Goal: Task Accomplishment & Management: Use online tool/utility

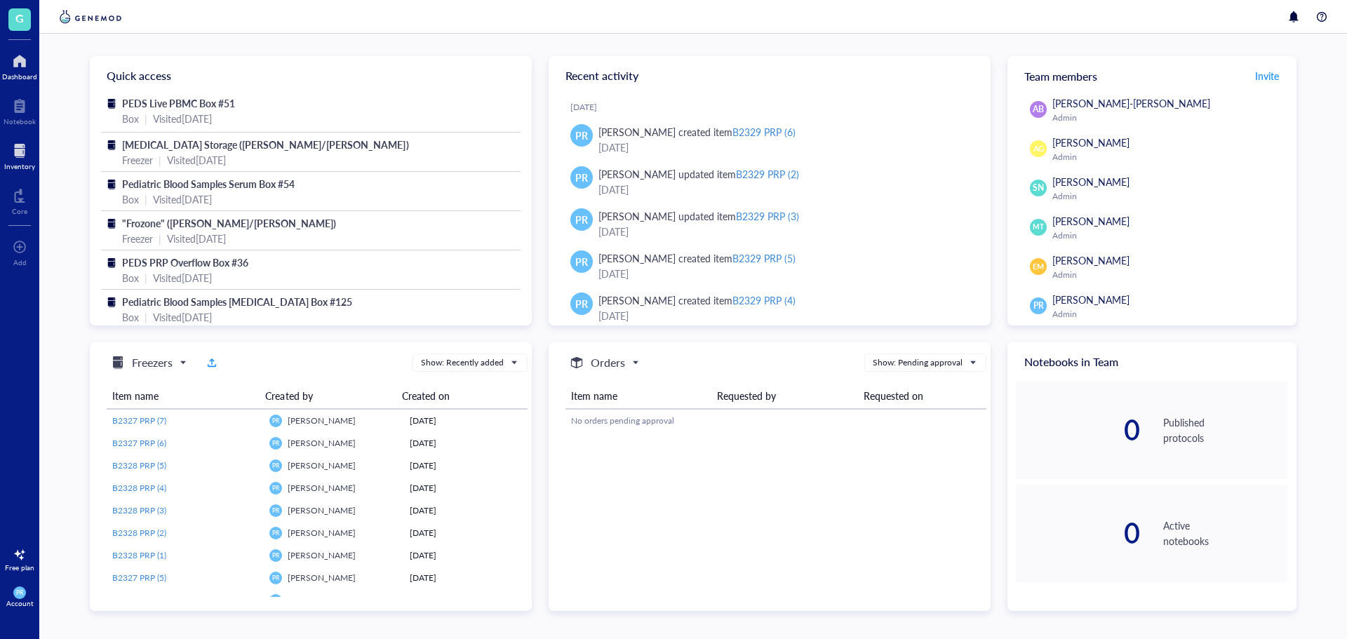
click at [29, 149] on div at bounding box center [19, 151] width 31 height 22
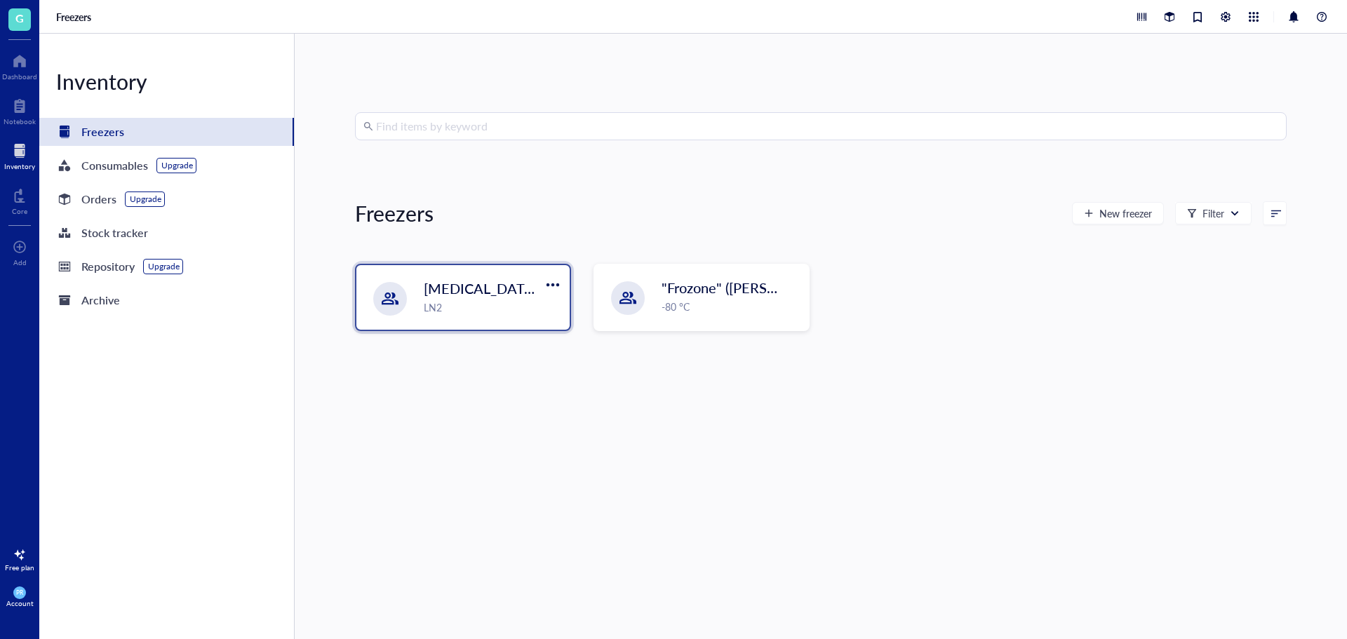
click at [442, 313] on div "LN2" at bounding box center [493, 307] width 138 height 15
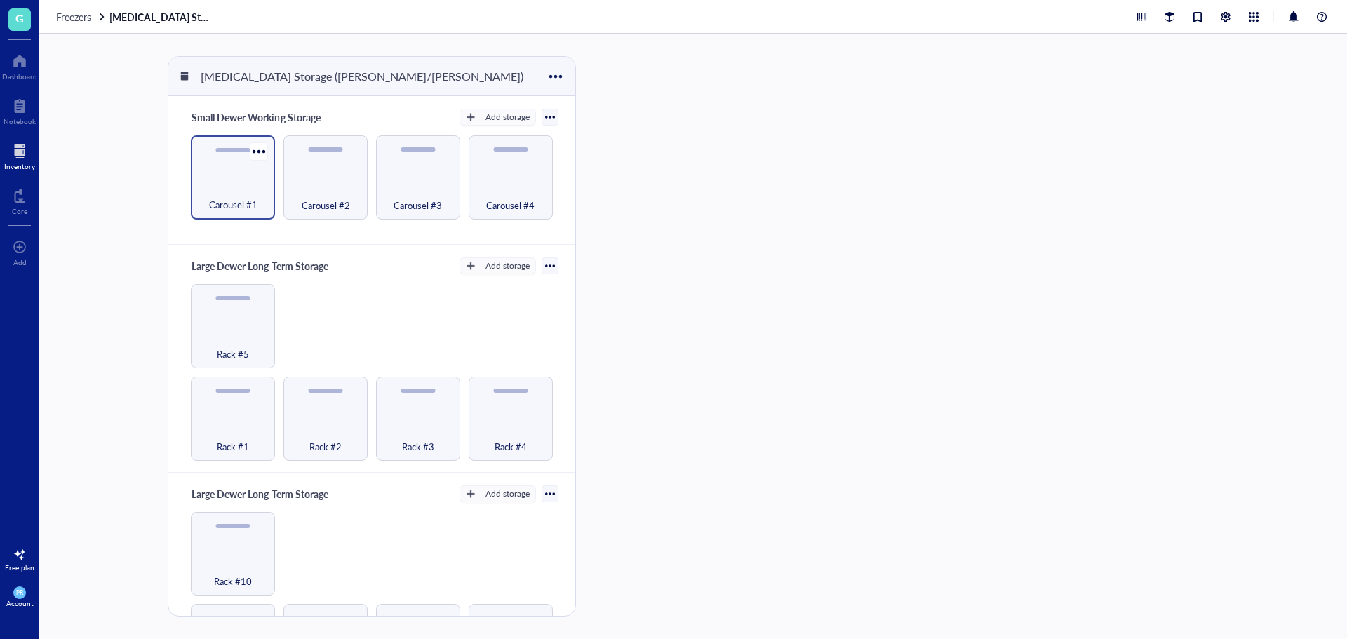
click at [244, 213] on div "Carousel #1" at bounding box center [233, 177] width 84 height 84
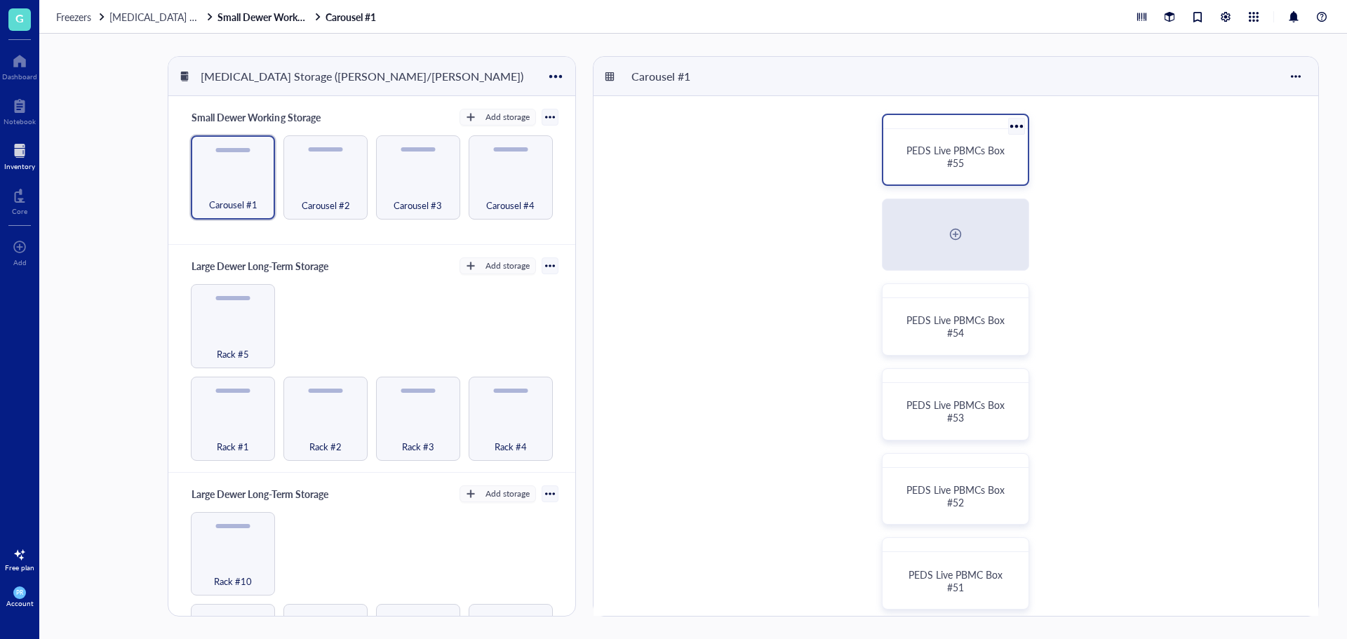
click at [954, 168] on span "PEDS Live PBMCs Box #55" at bounding box center [957, 156] width 101 height 27
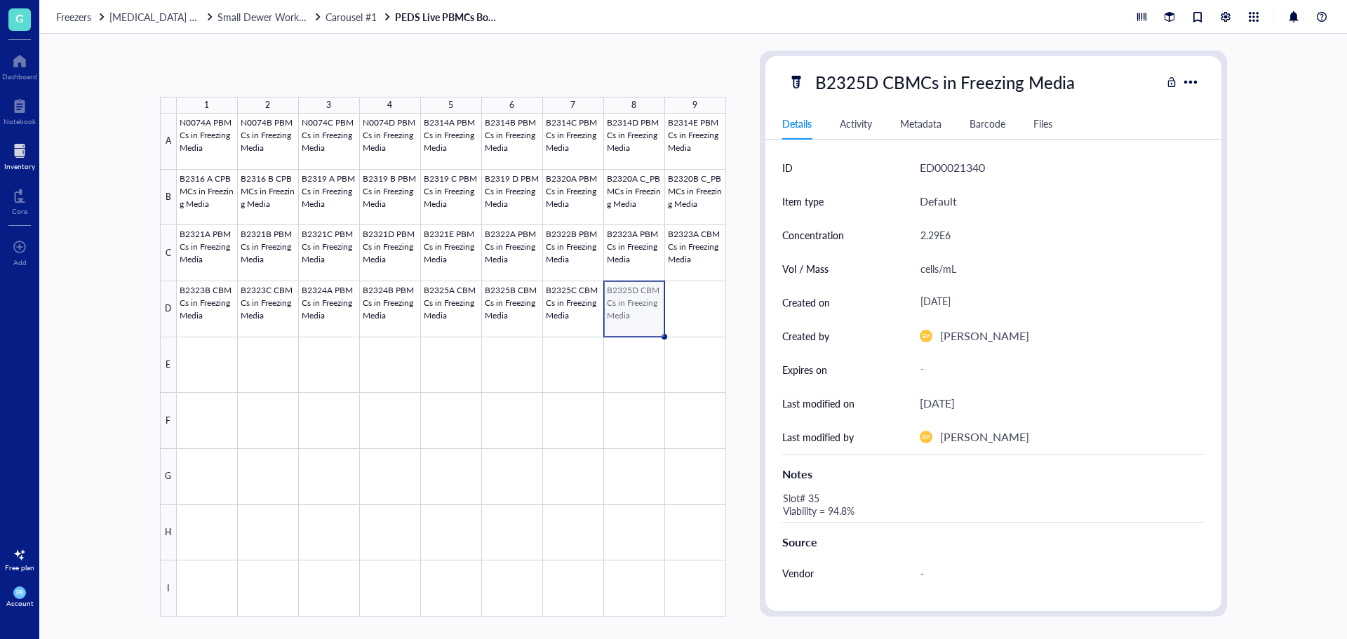
click at [620, 314] on div at bounding box center [451, 365] width 549 height 503
click at [623, 291] on div at bounding box center [451, 365] width 549 height 503
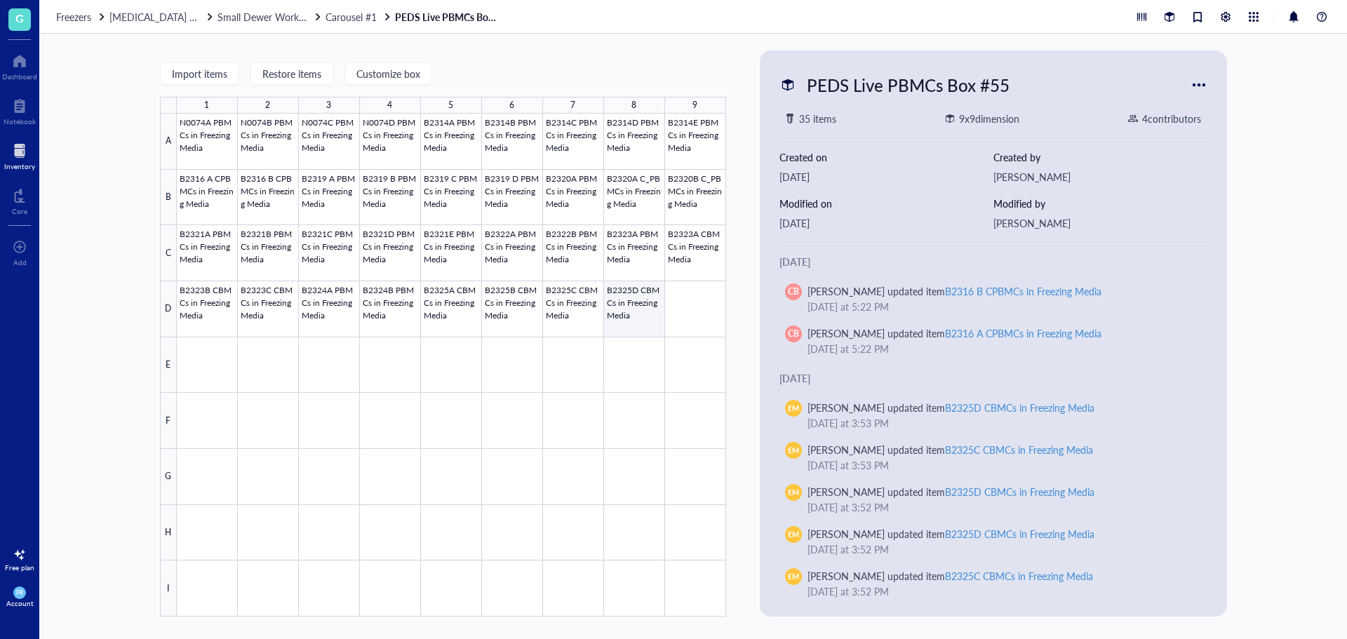
click at [634, 319] on div at bounding box center [451, 365] width 549 height 503
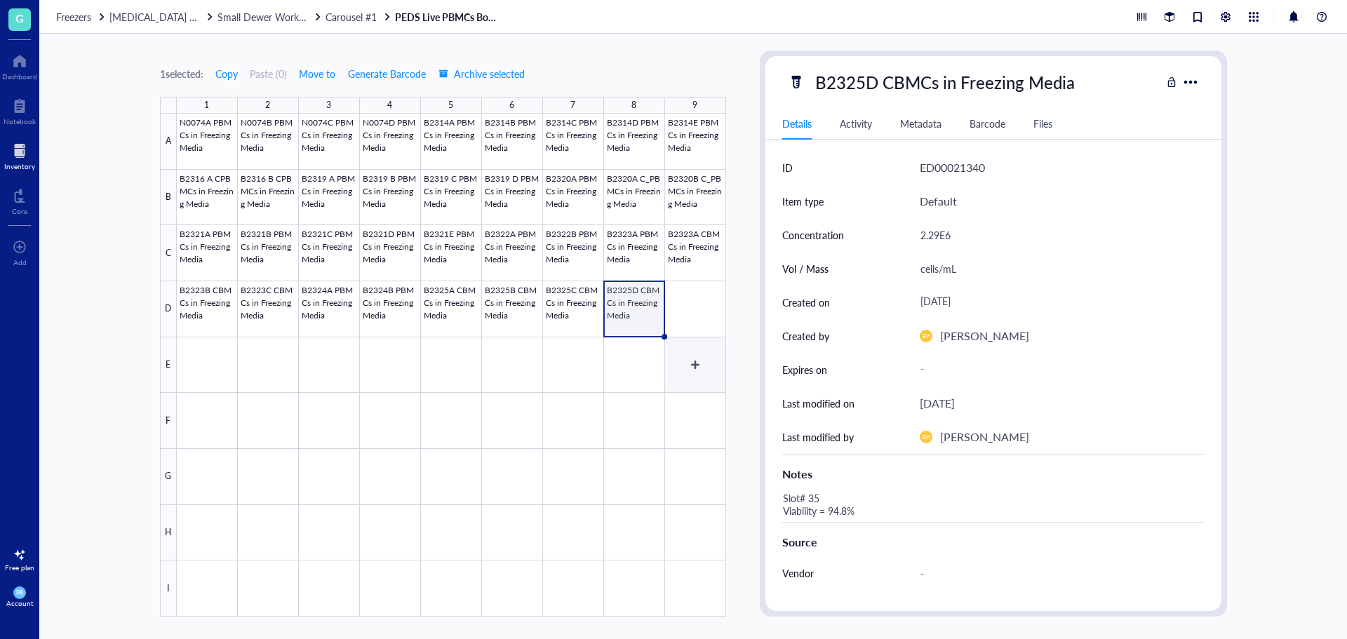
click at [677, 365] on div at bounding box center [451, 365] width 549 height 503
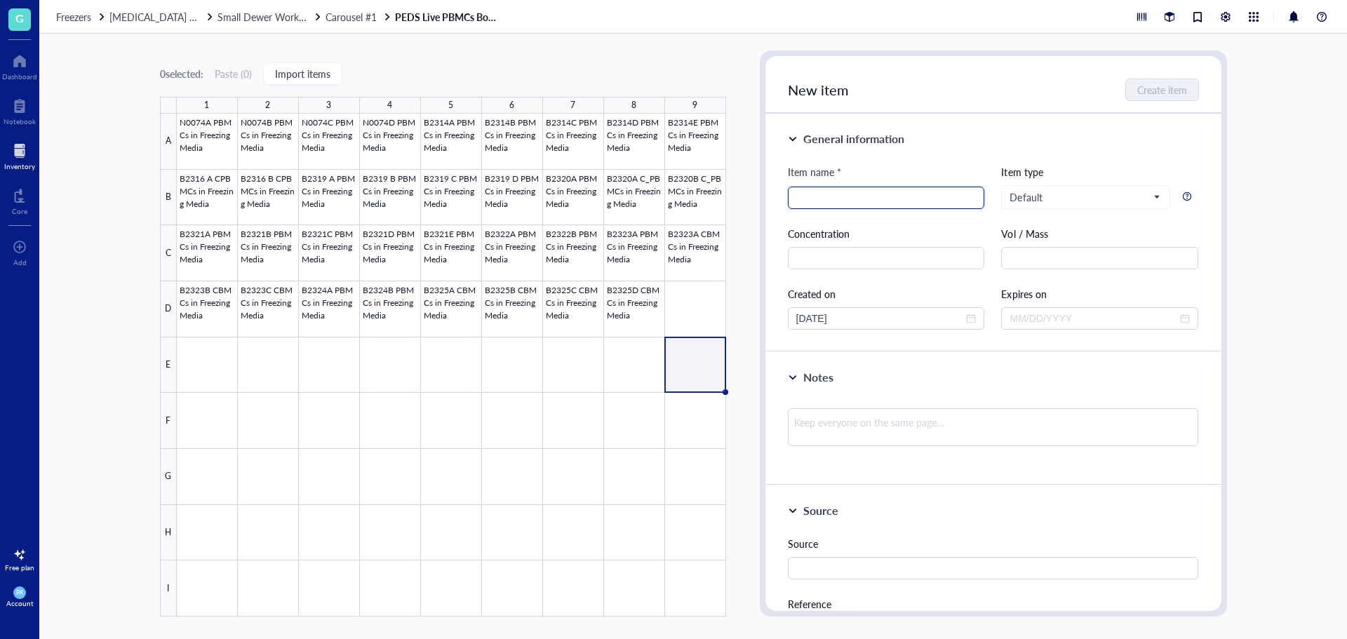
click at [822, 190] on input "search" at bounding box center [886, 197] width 180 height 21
type input "B"
click at [634, 288] on div at bounding box center [451, 365] width 549 height 503
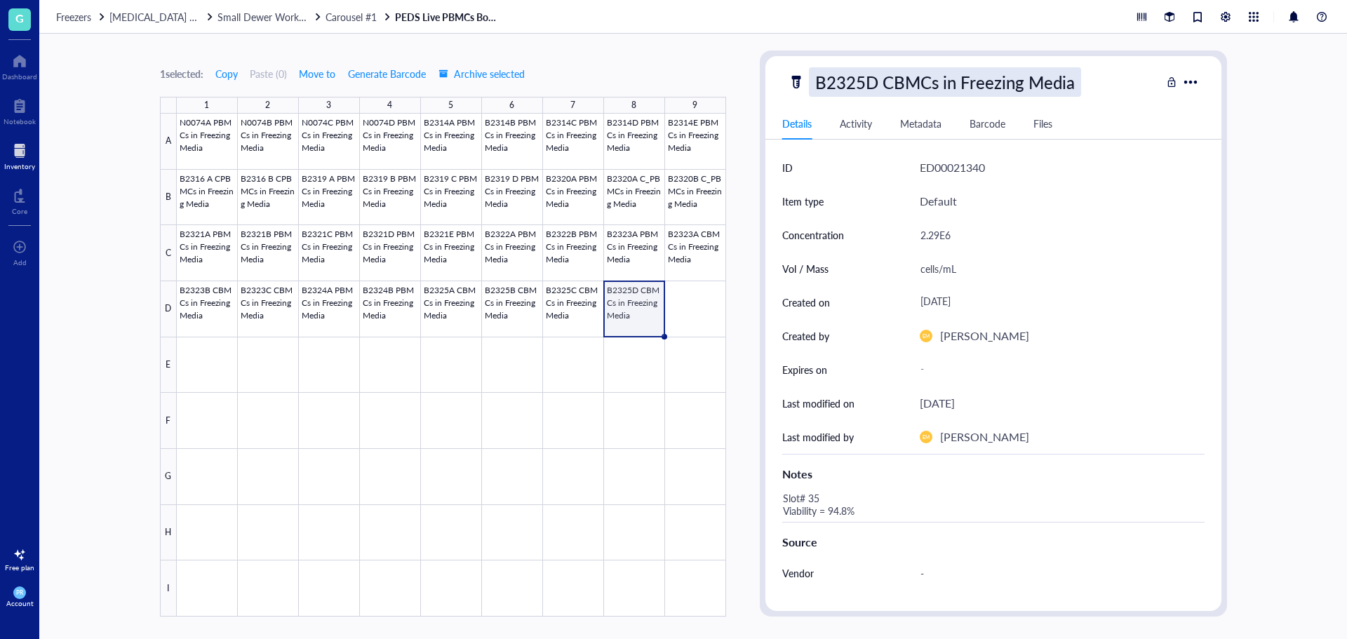
click at [870, 77] on div "B2325D CBMCs in Freezing Media" at bounding box center [945, 81] width 272 height 29
drag, startPoint x: 1100, startPoint y: 86, endPoint x: 612, endPoint y: 109, distance: 489.0
click at [612, 109] on div "1 selected: Copy Paste ( 0 ) Move to Generate Barcode Archive selected 1 2 3 4 …" at bounding box center [693, 337] width 1308 height 606
click at [692, 357] on div at bounding box center [451, 365] width 549 height 503
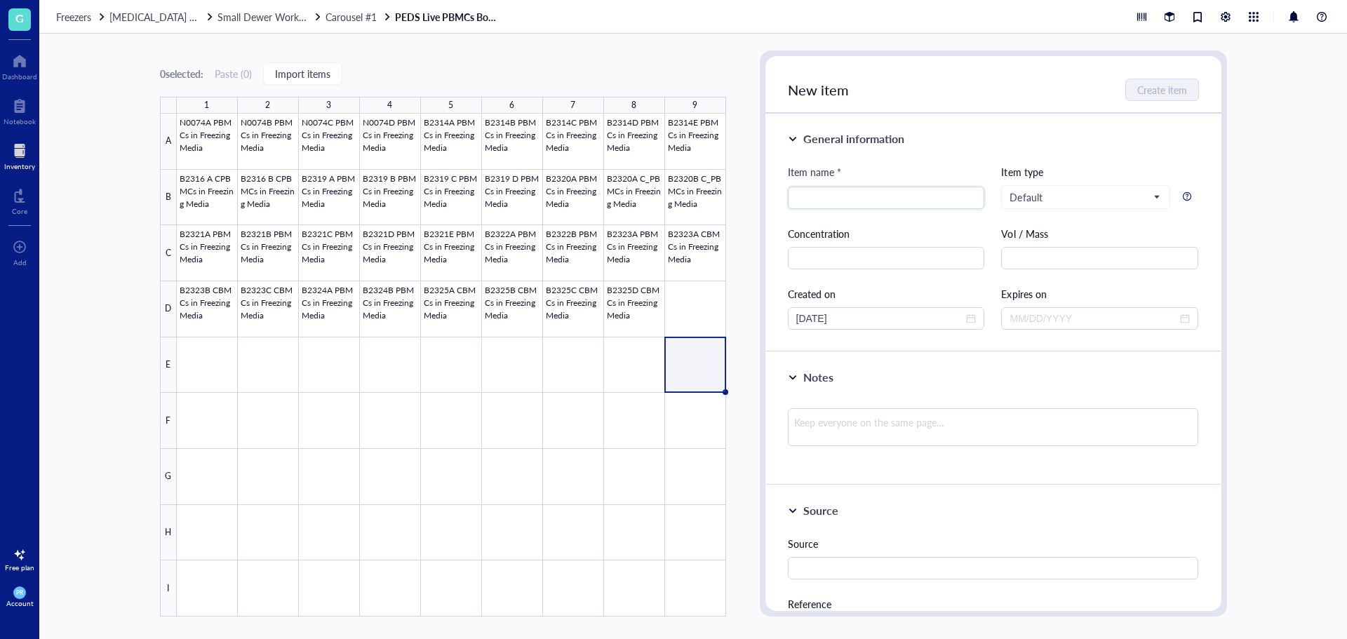
click at [854, 185] on div "Item name *" at bounding box center [886, 175] width 197 height 22
click at [854, 193] on input "search" at bounding box center [886, 197] width 180 height 21
paste input "B2325D CBMCs in Freezing Media"
drag, startPoint x: 834, startPoint y: 201, endPoint x: 824, endPoint y: 201, distance: 10.5
click at [824, 201] on input "B2325D CBMCs in Freezing Media" at bounding box center [886, 197] width 180 height 21
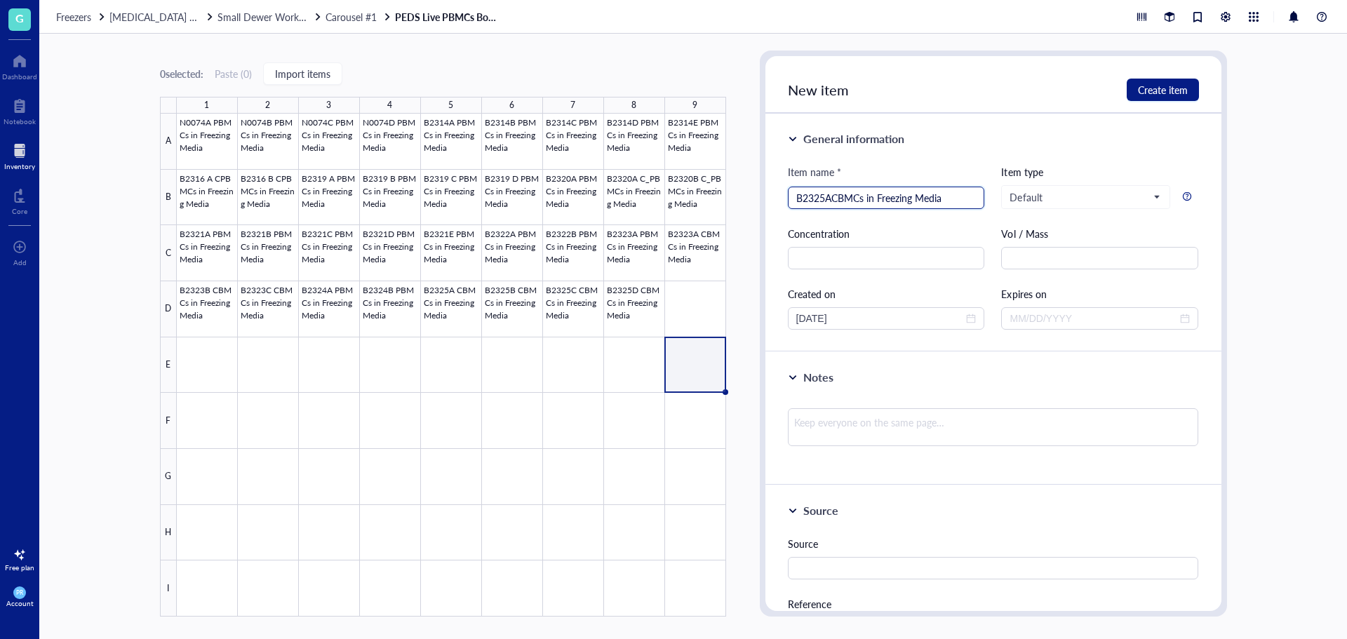
click at [824, 200] on input "B2325ACBMCs in Freezing Media" at bounding box center [886, 197] width 180 height 21
click at [834, 197] on input "B2327ACBMCs in Freezing Media" at bounding box center [886, 197] width 180 height 21
click at [840, 197] on input "B2327A CBMCs in Freezing Media" at bounding box center [886, 197] width 180 height 21
drag, startPoint x: 964, startPoint y: 204, endPoint x: 507, endPoint y: 196, distance: 457.6
click at [507, 196] on div "0 selected: Paste ( 0 ) Import items 1 2 3 4 5 6 7 8 9 A B C D E F G H I N0074A…" at bounding box center [693, 337] width 1308 height 606
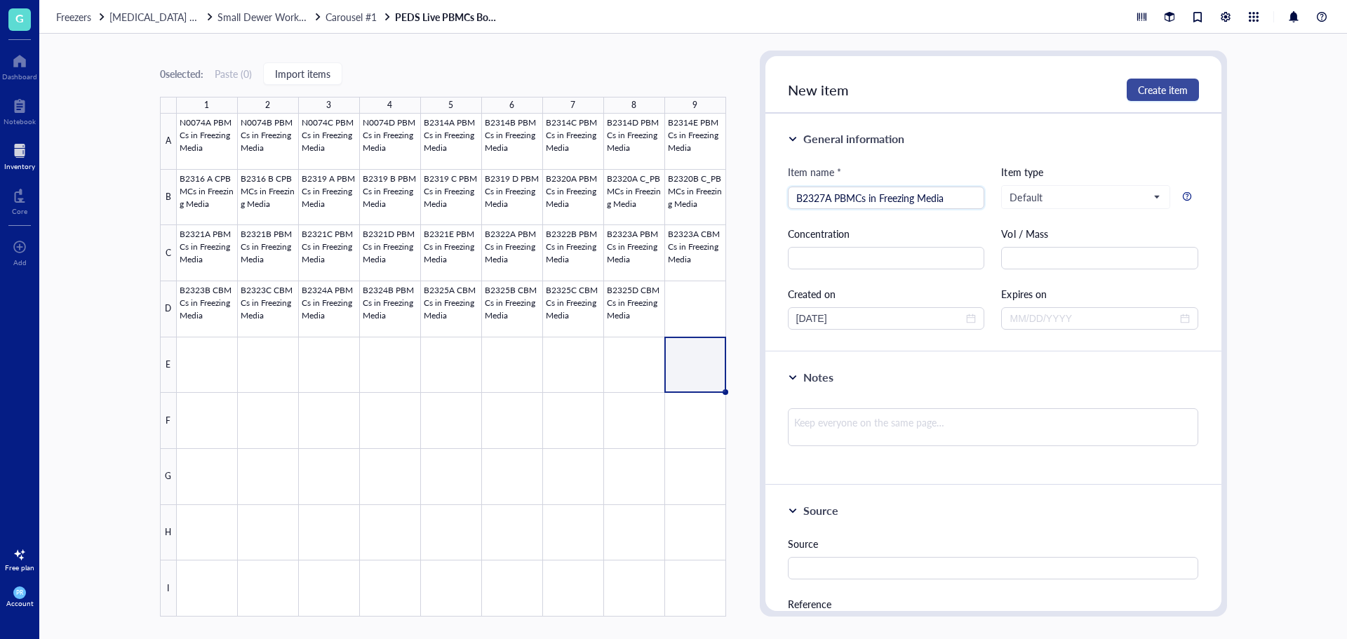
type input "B2327A PBMCs in Freezing Media"
click at [1170, 91] on span "Create item" at bounding box center [1163, 89] width 50 height 11
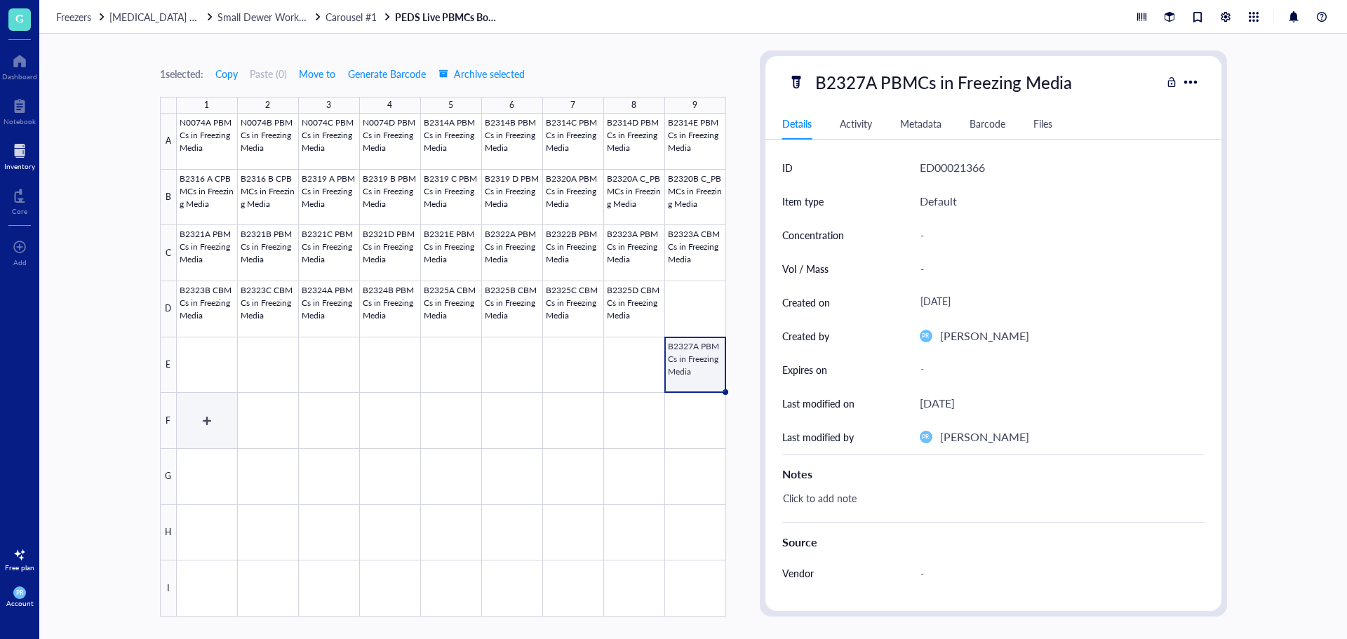
click at [182, 422] on div at bounding box center [451, 365] width 549 height 503
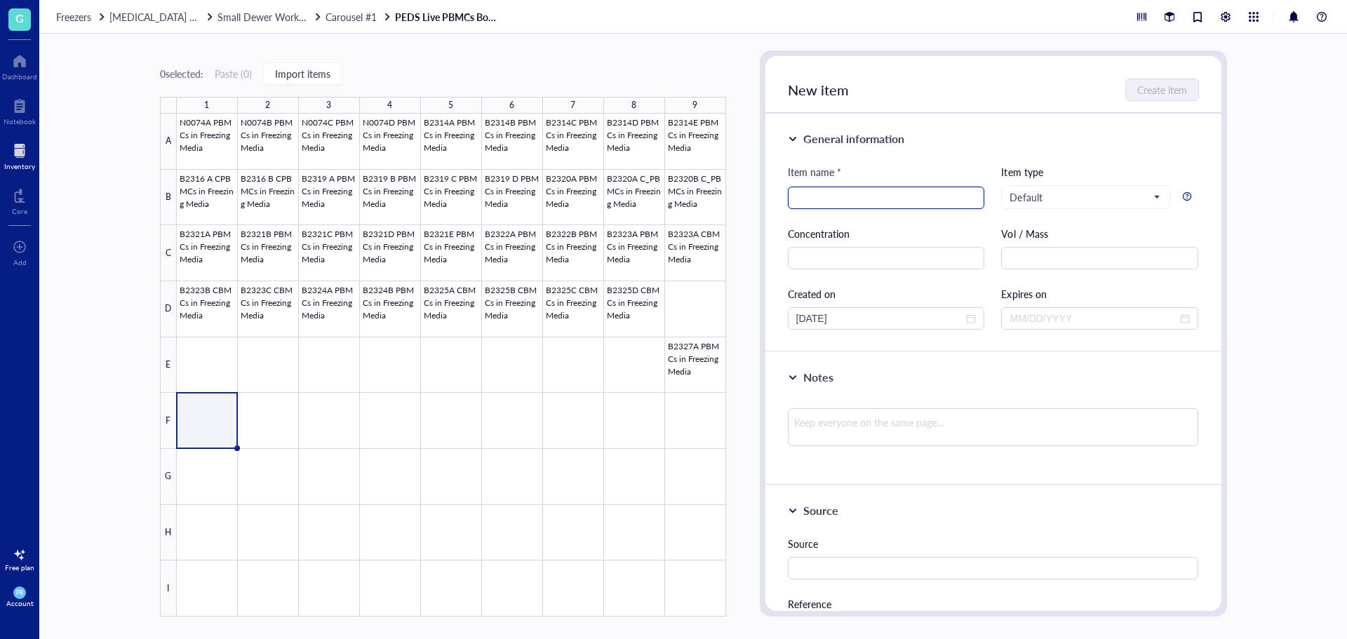
click at [822, 201] on input "search" at bounding box center [886, 197] width 180 height 21
paste input "B2327A PBMCs in Freezing Media"
click at [827, 199] on input "B2327A PBMCs in Freezing Media" at bounding box center [886, 197] width 180 height 21
type input "B2328A PBMCs in Freezing Media"
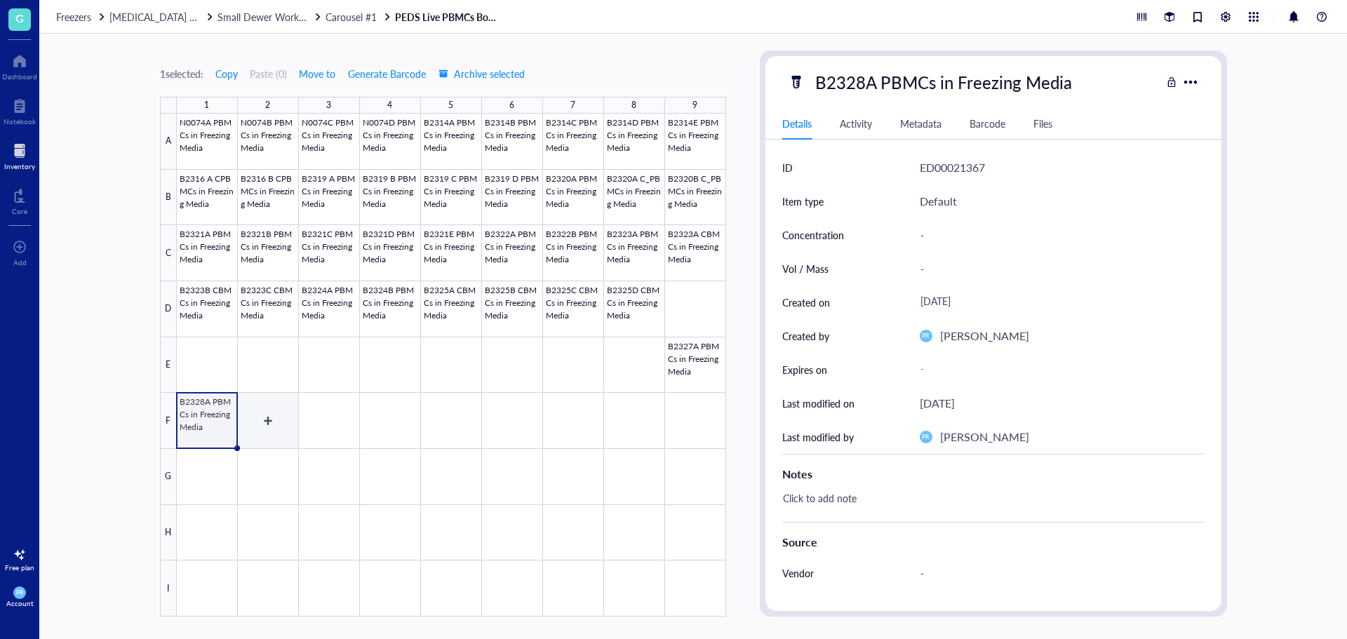
click at [252, 427] on div at bounding box center [451, 365] width 549 height 503
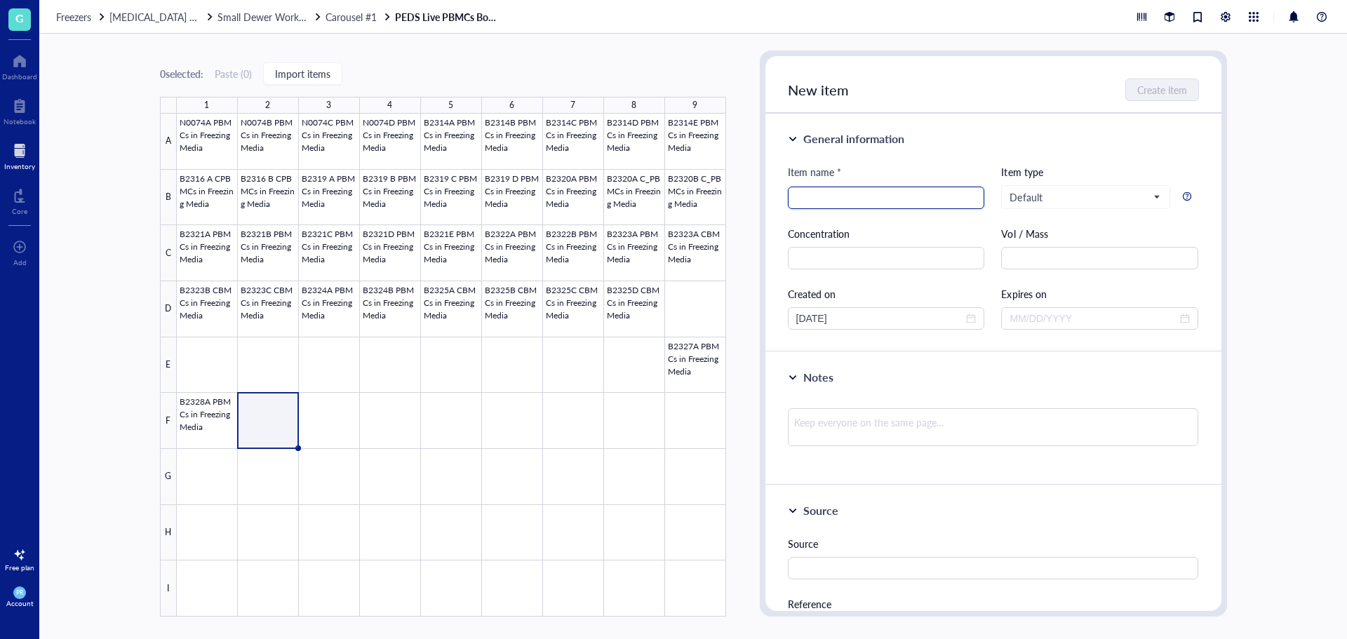
click at [879, 196] on input "search" at bounding box center [886, 197] width 180 height 21
paste input "B2327A PBMCs in Freezing Media"
click at [825, 199] on input "B2327A PBMCs in Freezing Media" at bounding box center [886, 197] width 180 height 21
type input "B2329A PBMCs in Freezing Media"
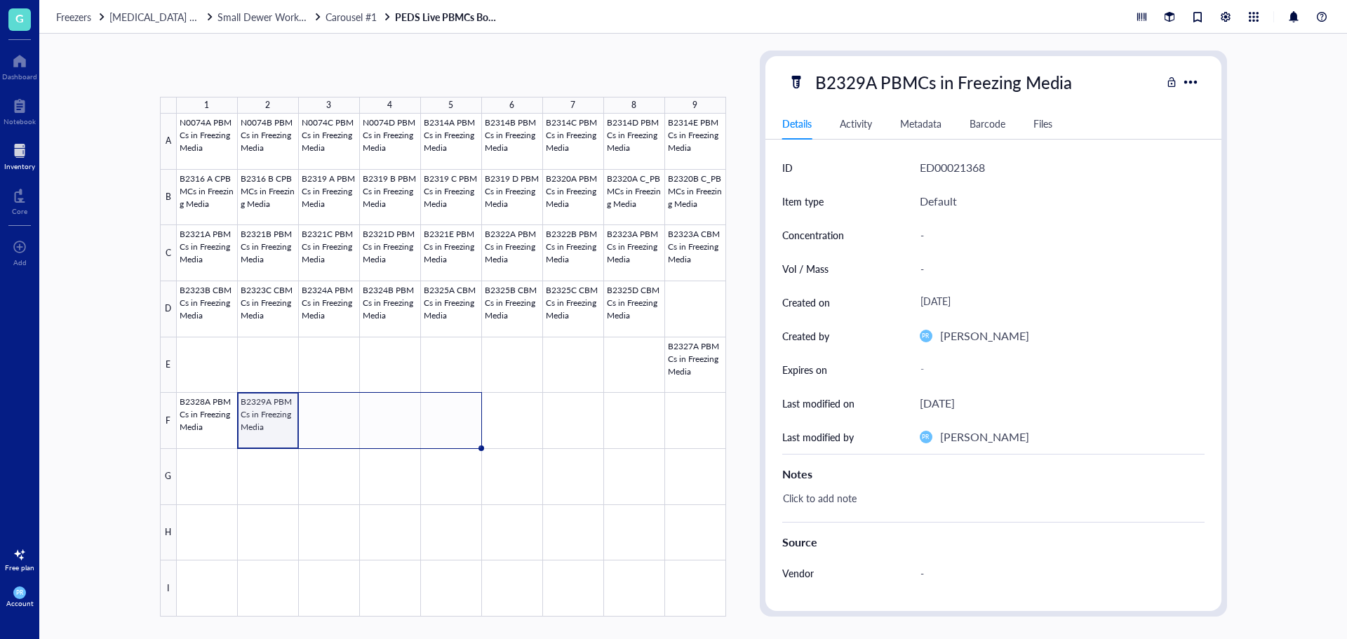
drag, startPoint x: 295, startPoint y: 447, endPoint x: 441, endPoint y: 437, distance: 145.6
click at [0, 0] on div "N0074A PBMCs in Freezing Media N0074B PBMCs in Freezing Media N0074C PBMCs in F…" at bounding box center [0, 0] width 0 height 0
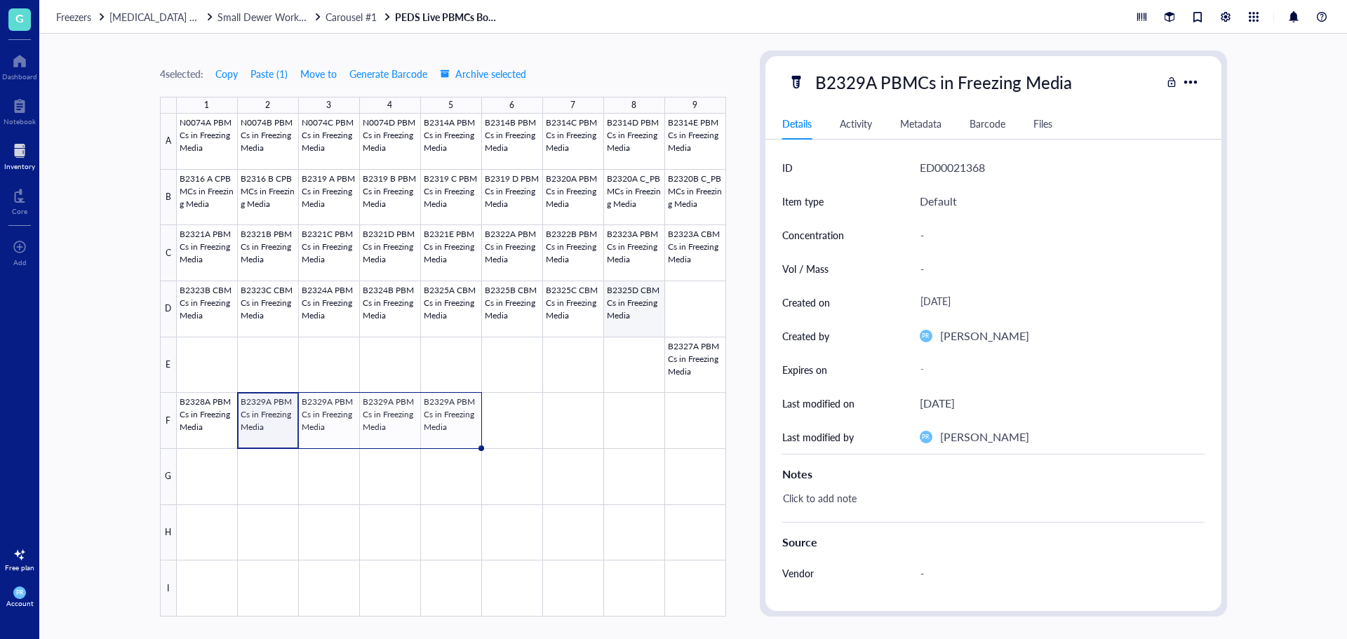
click at [637, 318] on div at bounding box center [451, 365] width 549 height 503
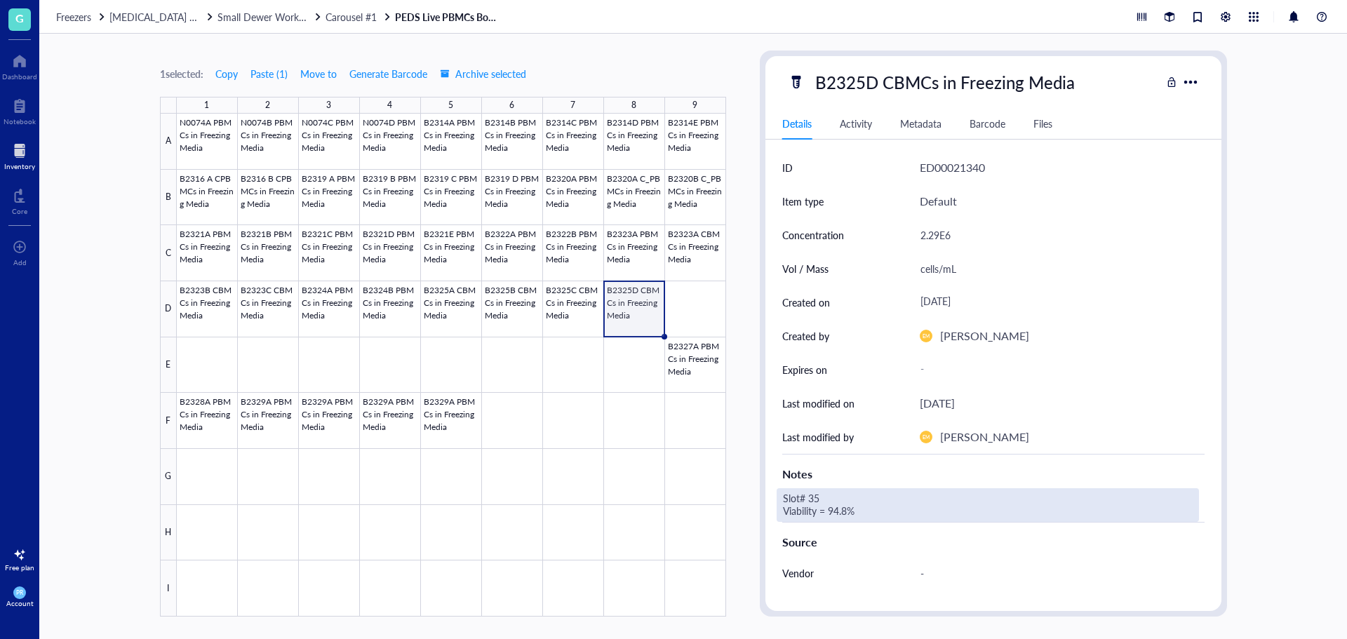
click at [878, 505] on div "Slot# 35 Viability = 94.8%" at bounding box center [988, 505] width 422 height 34
drag, startPoint x: 881, startPoint y: 510, endPoint x: 761, endPoint y: 477, distance: 123.8
click at [761, 477] on div "B2325D CBMCs in Freezing Media Details Activity Metadata Barcode Files ID ED000…" at bounding box center [993, 334] width 467 height 566
click at [694, 359] on div at bounding box center [451, 365] width 549 height 503
click at [809, 500] on div "Click to add note" at bounding box center [988, 505] width 422 height 34
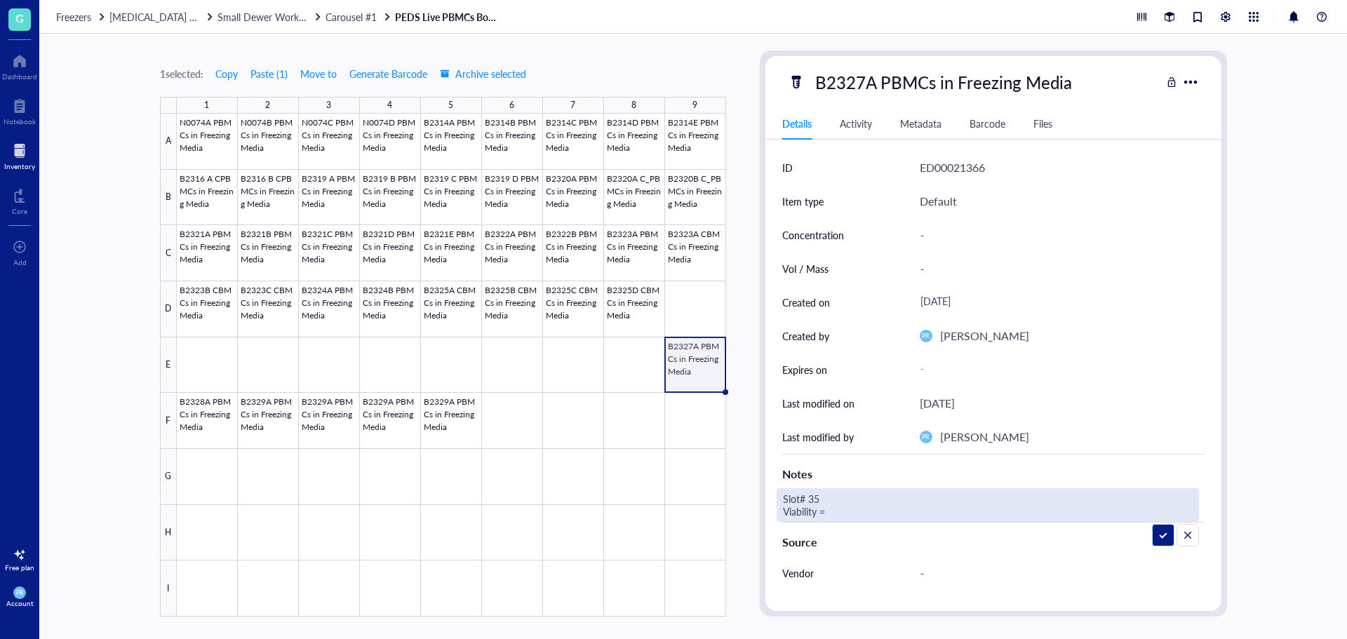
type textarea "Slot# 35 Viability = 94.8%Slot# 35 Viability = 94.8%"
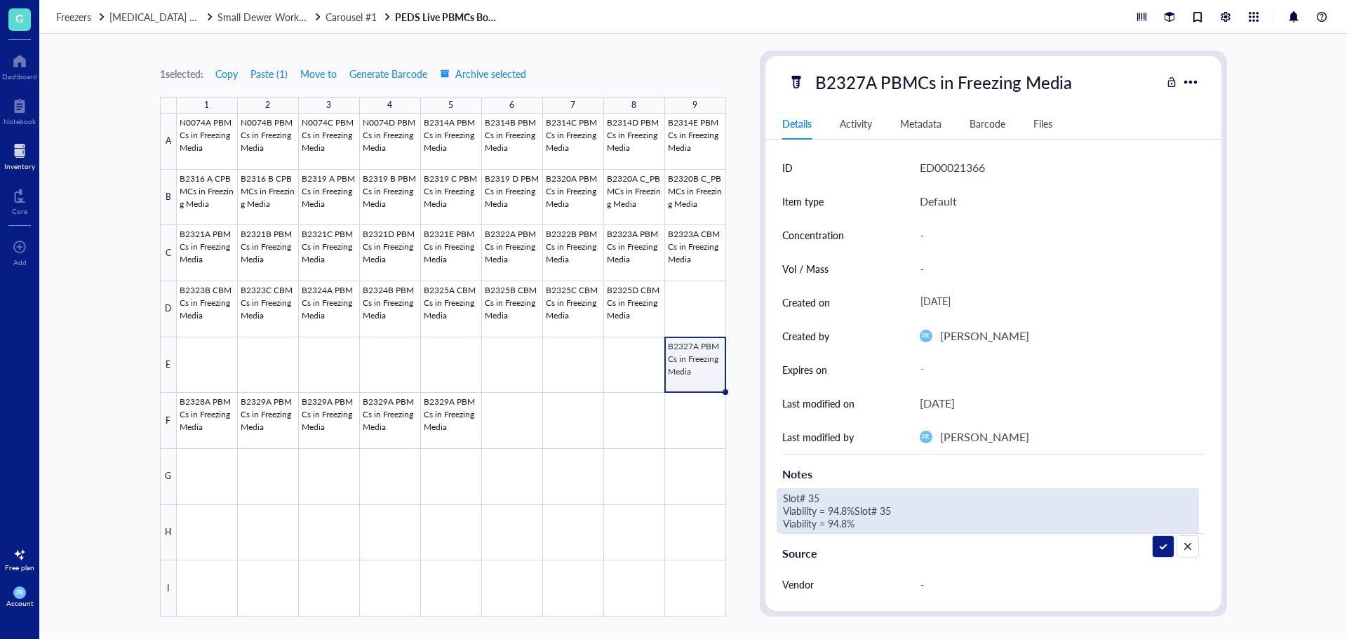
click at [691, 377] on div at bounding box center [451, 365] width 549 height 503
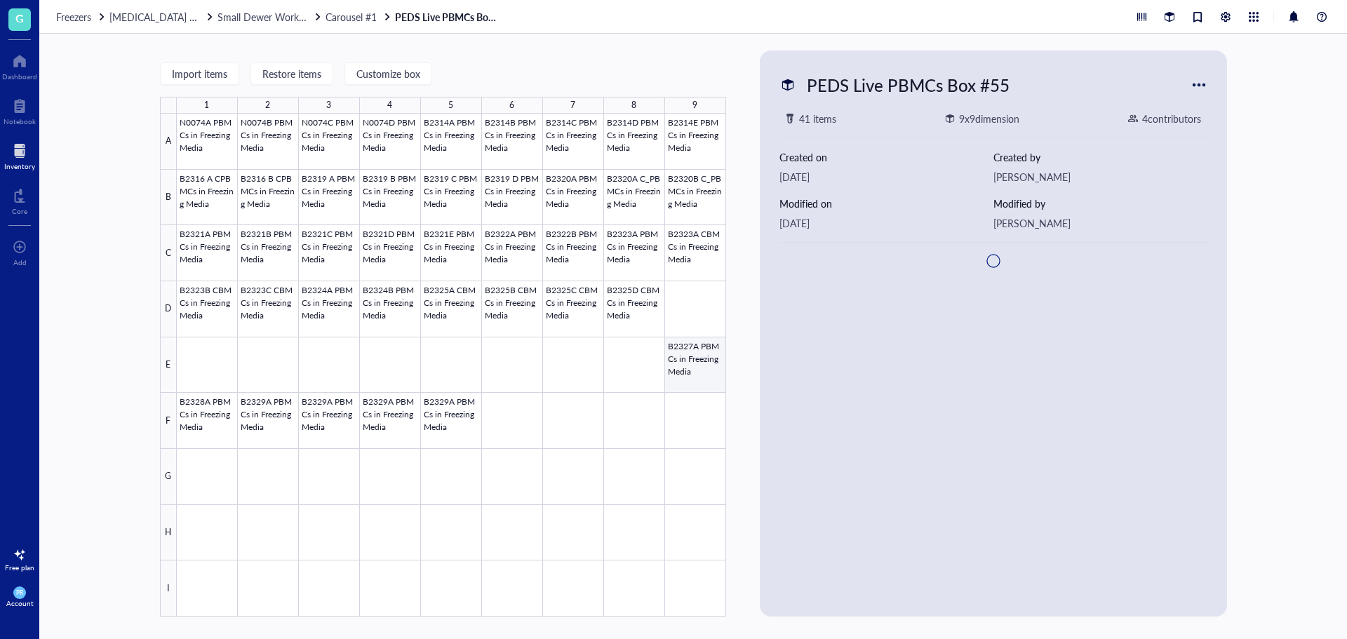
click at [691, 377] on div at bounding box center [451, 365] width 549 height 503
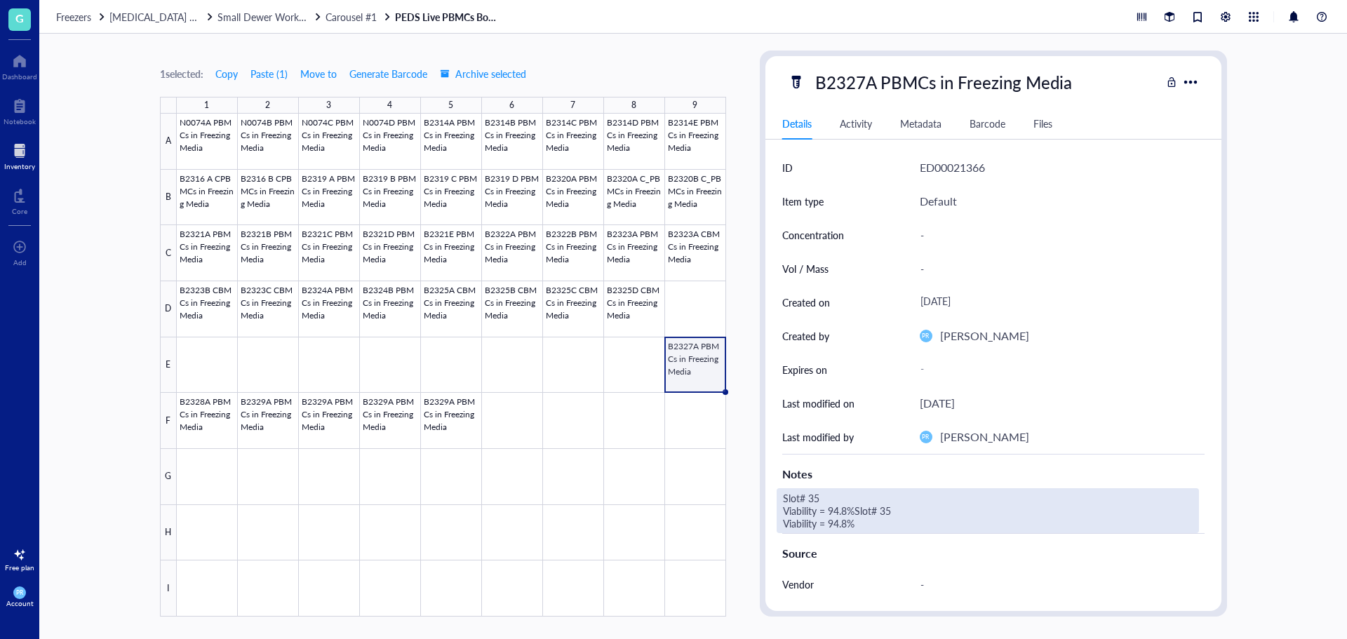
click at [882, 525] on div "Slot# 35 Viability = 94.8%Slot# 35 Viability = 94.8%" at bounding box center [988, 510] width 422 height 45
drag, startPoint x: 865, startPoint y: 525, endPoint x: 856, endPoint y: 515, distance: 13.4
click at [856, 515] on textarea "Slot# 35 Viability = 94.8%Slot# 35 Viability = 94.8%" at bounding box center [963, 511] width 371 height 44
type textarea "Slot# 35 Viability = 94.8%"
click at [653, 483] on div at bounding box center [451, 365] width 549 height 503
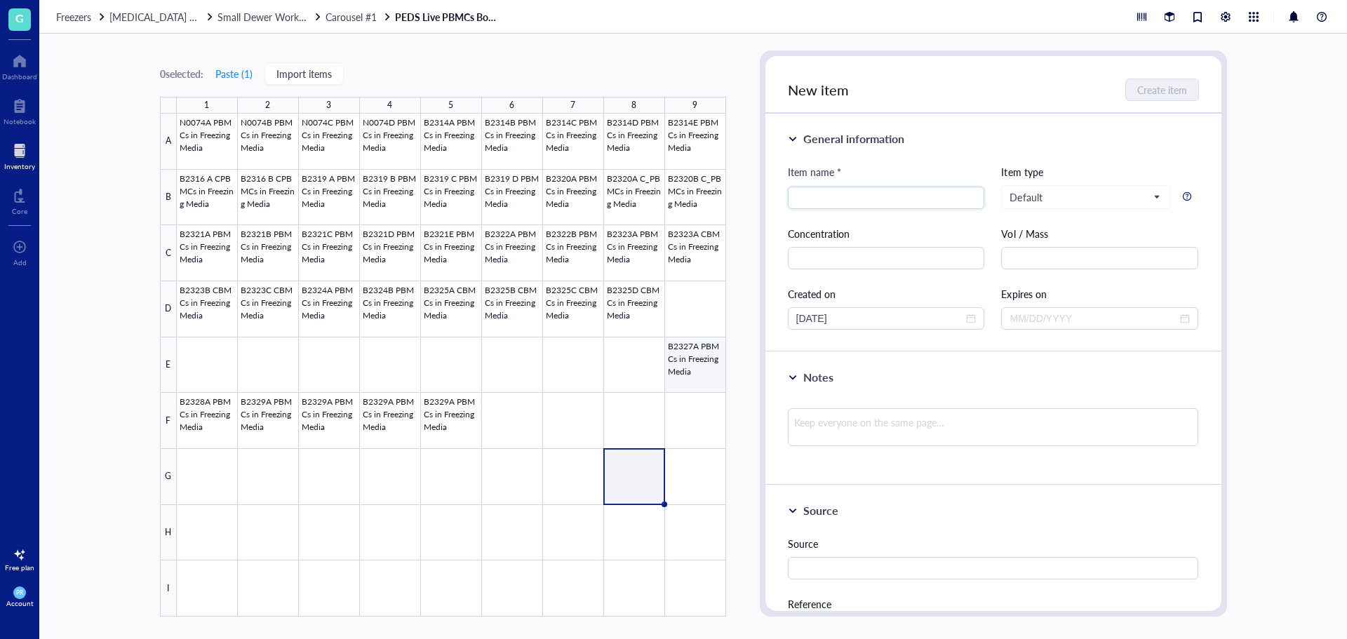
click at [706, 385] on div at bounding box center [451, 365] width 549 height 503
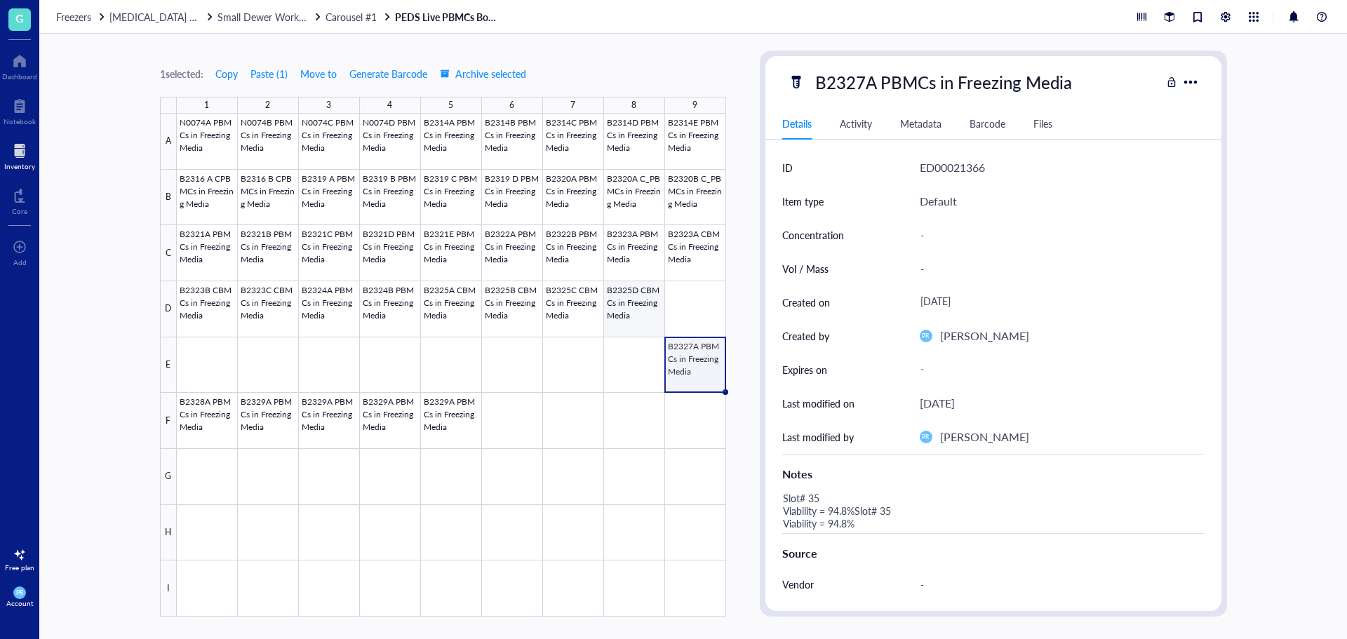
click at [622, 302] on div at bounding box center [451, 365] width 549 height 503
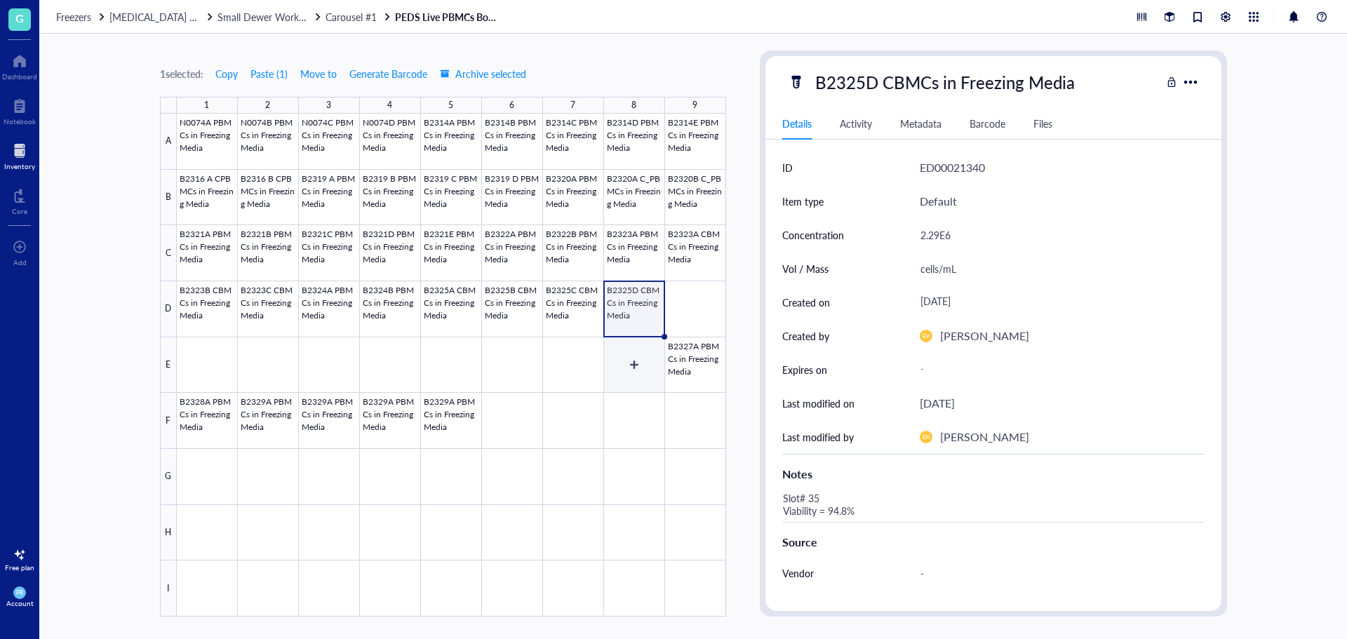
click at [662, 343] on div at bounding box center [451, 365] width 549 height 503
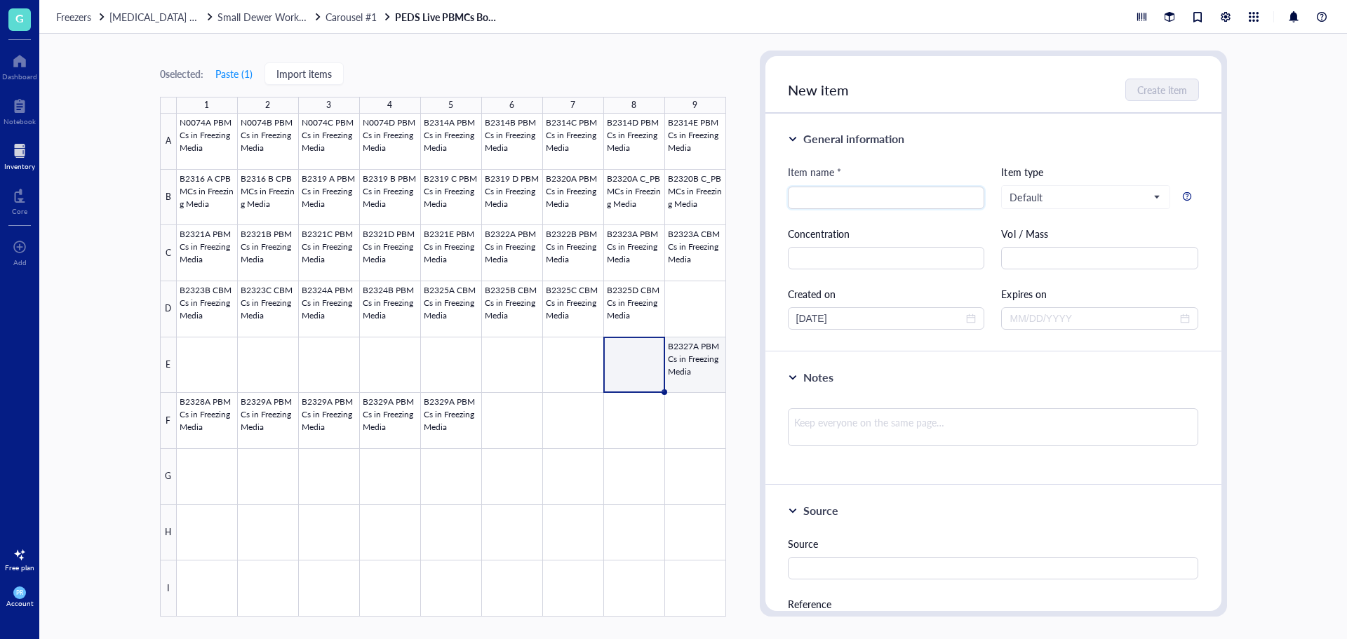
click at [686, 361] on div at bounding box center [451, 365] width 549 height 503
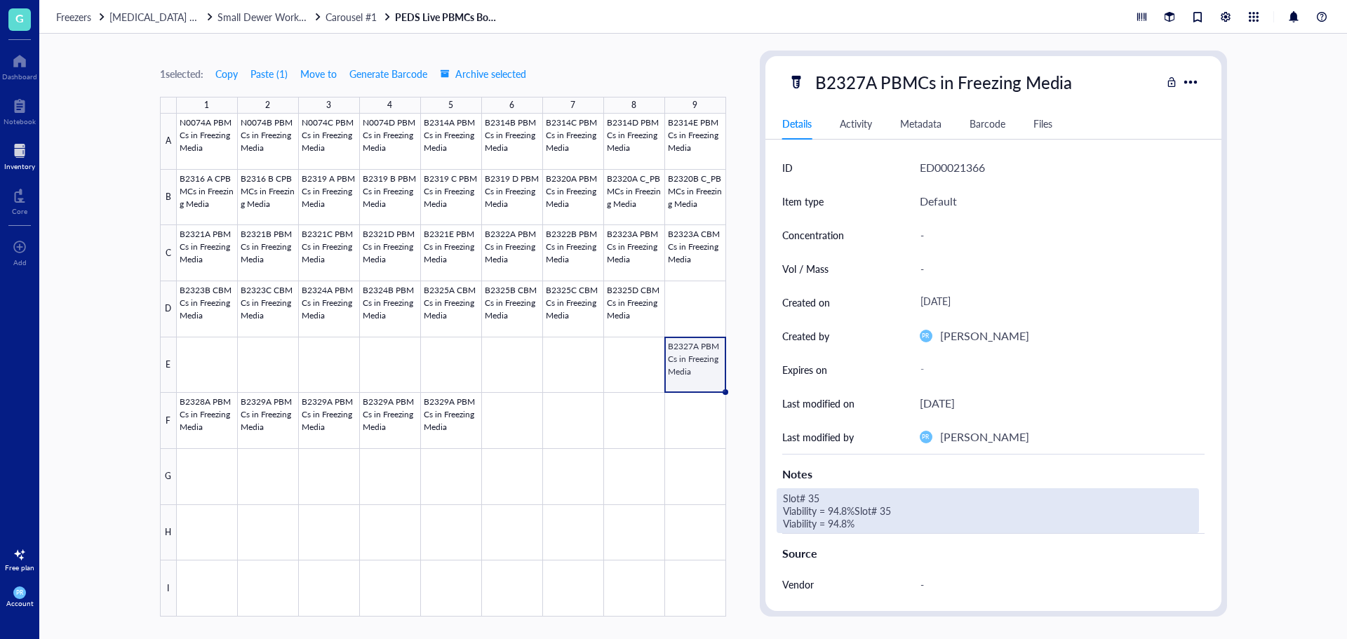
click at [888, 518] on div "Slot# 35 Viability = 94.8%Slot# 35 Viability = 94.8%" at bounding box center [988, 510] width 422 height 45
drag, startPoint x: 881, startPoint y: 525, endPoint x: 854, endPoint y: 509, distance: 30.8
click at [854, 509] on textarea "Slot# 35 Viability = 94.8%Slot# 35 Viability = 94.8%" at bounding box center [963, 511] width 371 height 44
type textarea "Slot# 35 Viability = 94.8%"
click at [815, 491] on div "Slot# 35 Viability = 94.8%" at bounding box center [988, 505] width 422 height 34
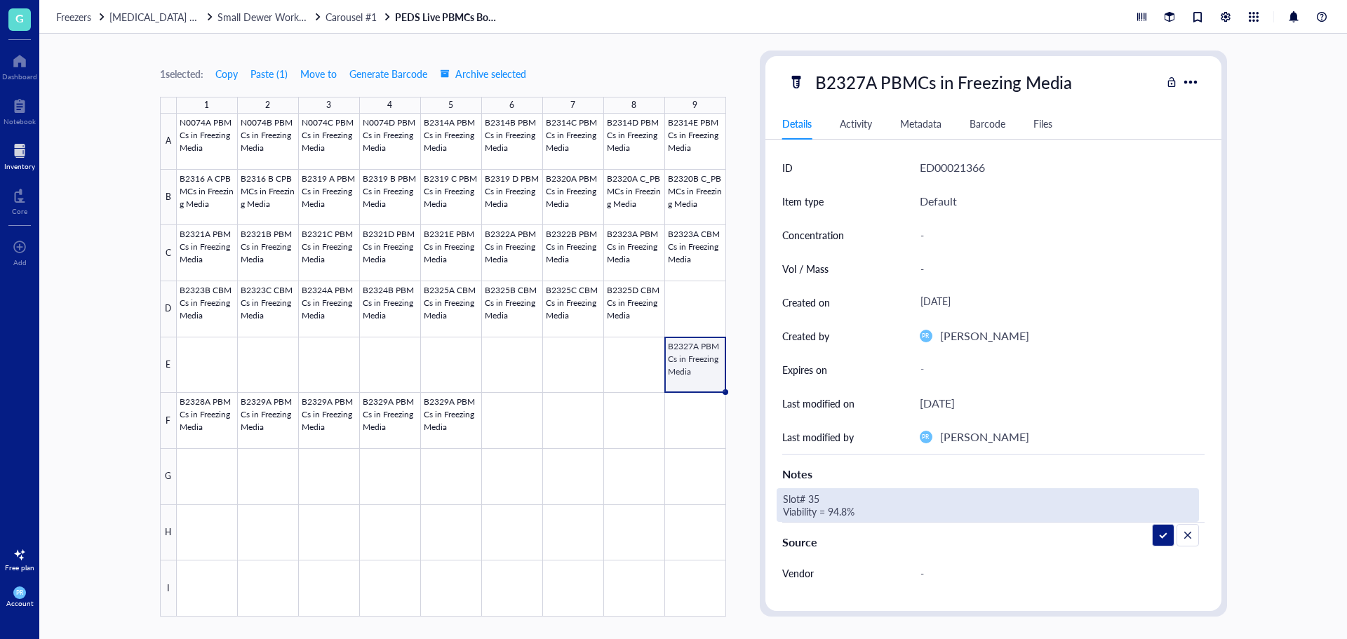
click at [820, 494] on textarea "Slot# 35 Viability = 94.8%" at bounding box center [890, 505] width 225 height 31
type textarea "Slot# 45 Viability = 97.5%"
click at [820, 494] on textarea "Slot# 45 Viability = 97.5%" at bounding box center [890, 505] width 225 height 31
drag, startPoint x: 865, startPoint y: 516, endPoint x: 615, endPoint y: 507, distance: 250.0
click at [615, 507] on div "1 selected: Copy Paste ( 1 ) Move to Generate Barcode Archive selected 1 2 3 4 …" at bounding box center [693, 337] width 1308 height 606
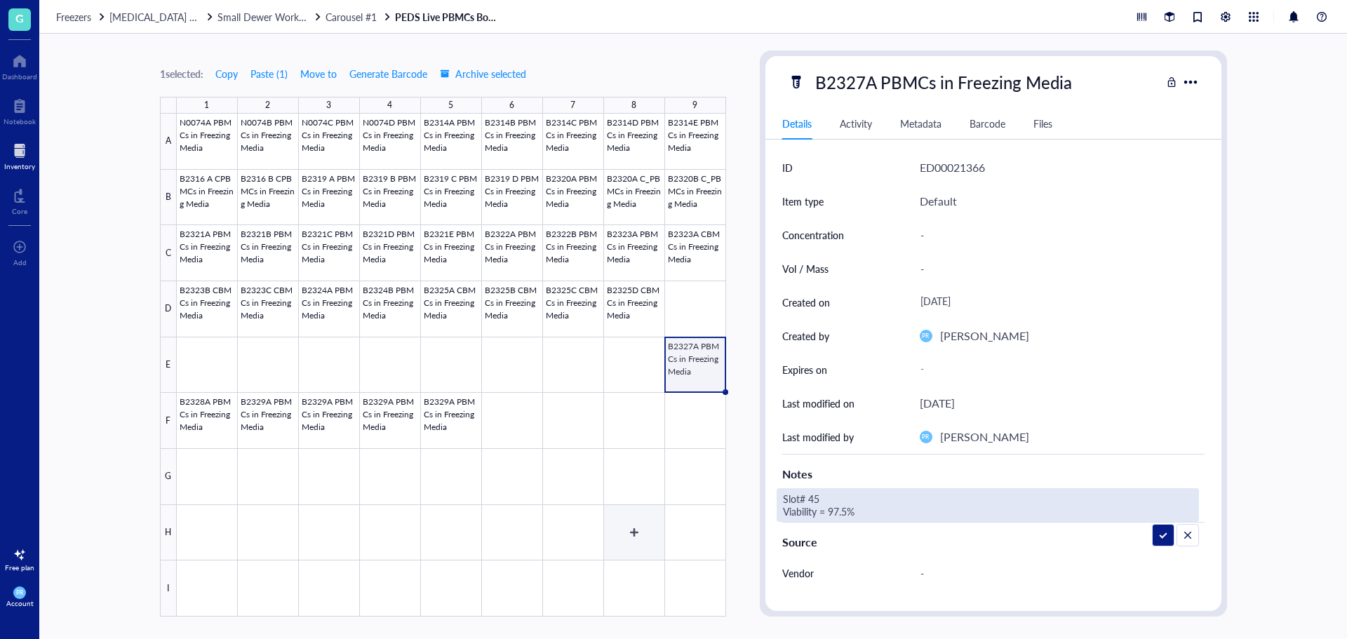
click at [625, 498] on div at bounding box center [451, 365] width 549 height 503
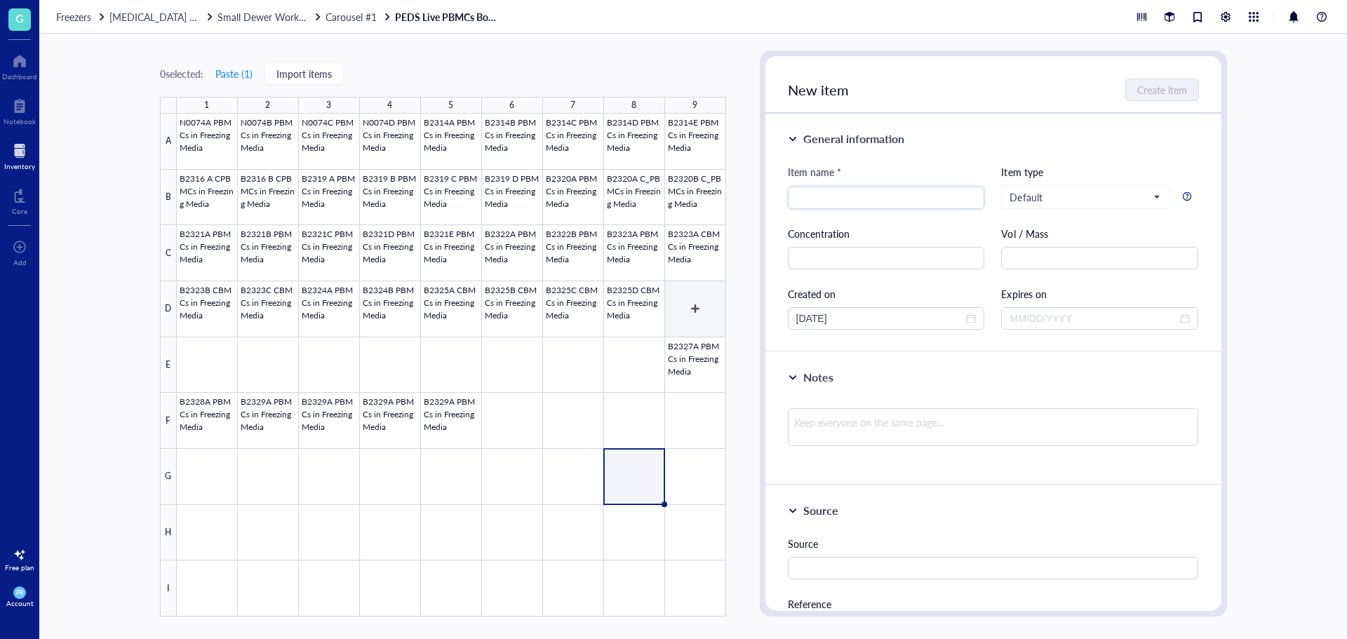
click at [691, 336] on div at bounding box center [451, 365] width 549 height 503
click at [691, 350] on div at bounding box center [451, 365] width 549 height 503
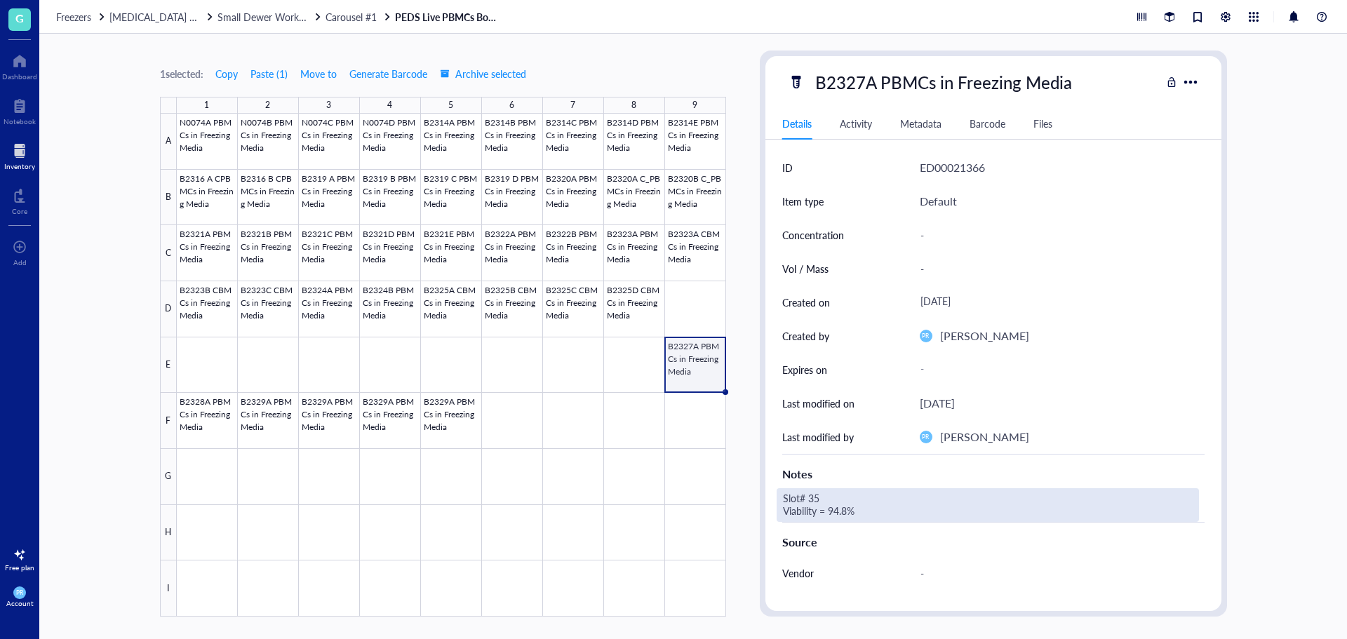
click at [847, 509] on div "Slot# 35 Viability = 94.8%" at bounding box center [988, 505] width 422 height 34
drag, startPoint x: 858, startPoint y: 498, endPoint x: 648, endPoint y: 477, distance: 210.8
click at [648, 477] on div "1 selected: Copy Paste ( 1 ) Move to Generate Barcode Archive selected 1 2 3 4 …" at bounding box center [693, 337] width 1308 height 606
click at [815, 502] on textarea at bounding box center [817, 505] width 79 height 31
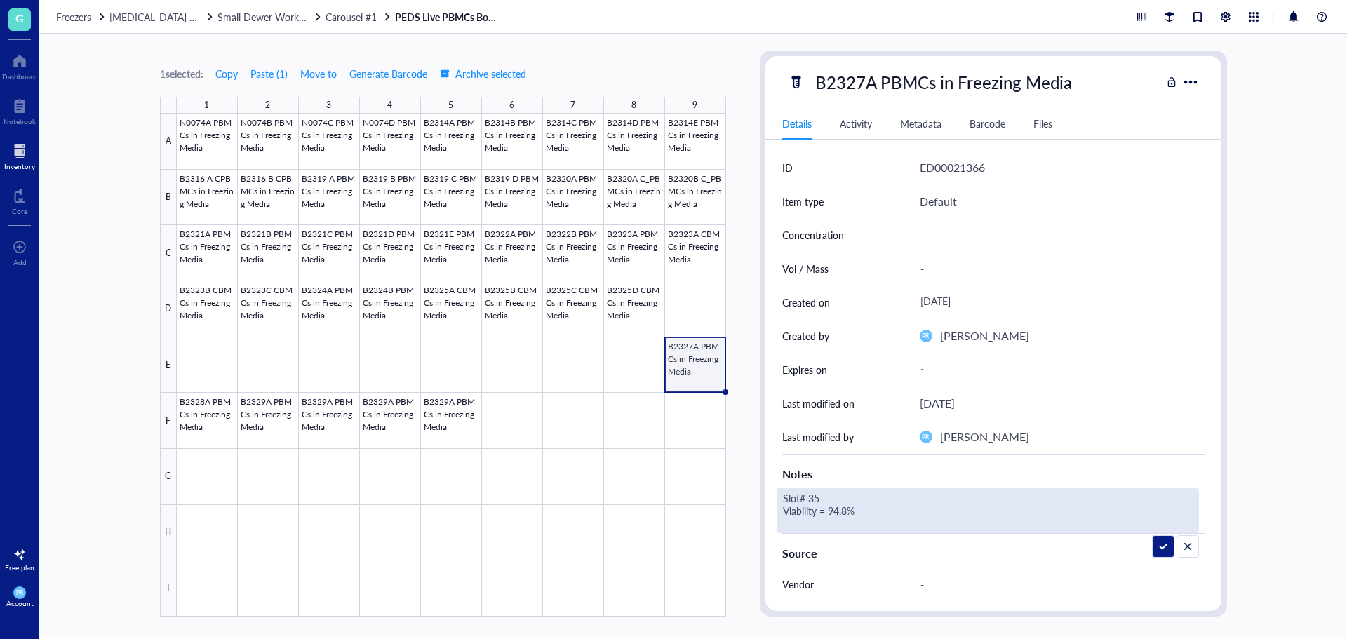
click at [812, 499] on textarea "Slot# 35 Viability = 94.8%" at bounding box center [890, 511] width 225 height 44
drag, startPoint x: 847, startPoint y: 511, endPoint x: 833, endPoint y: 511, distance: 14.0
click at [833, 511] on textarea "Slot# 45 Viability = 94.8%" at bounding box center [890, 511] width 225 height 44
type textarea "Slot# 45 Viability = 97.5%"
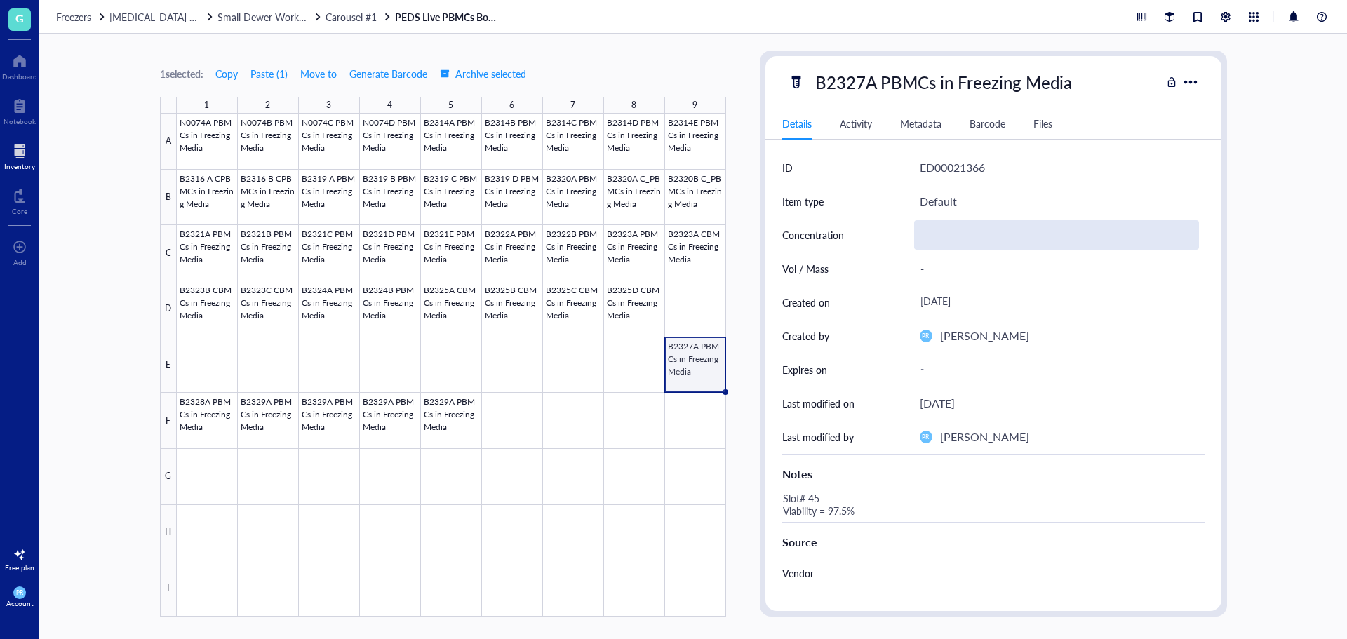
click at [921, 232] on div "-" at bounding box center [1056, 234] width 285 height 29
type input "2.99E6"
click at [213, 432] on div at bounding box center [451, 365] width 549 height 503
click at [927, 235] on div "-" at bounding box center [1056, 234] width 285 height 29
type input "1.08E6"
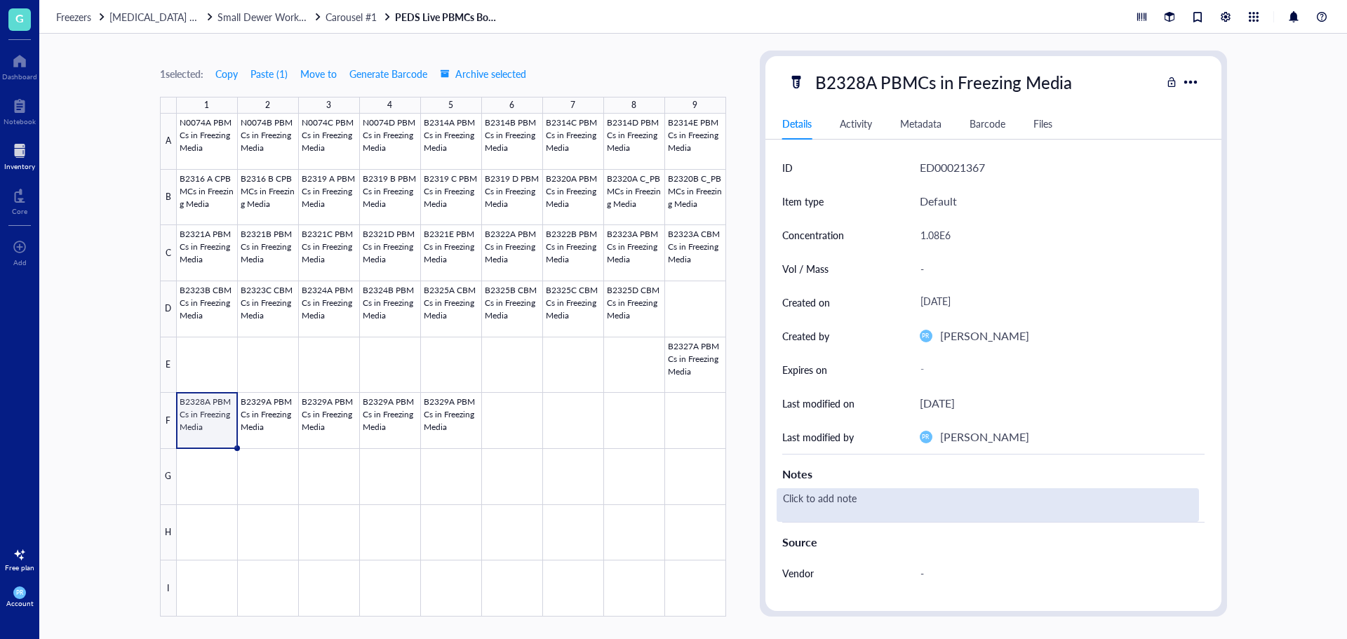
click at [836, 497] on div "Click to add note" at bounding box center [988, 505] width 422 height 34
click at [860, 491] on div "Click to add note" at bounding box center [988, 505] width 422 height 34
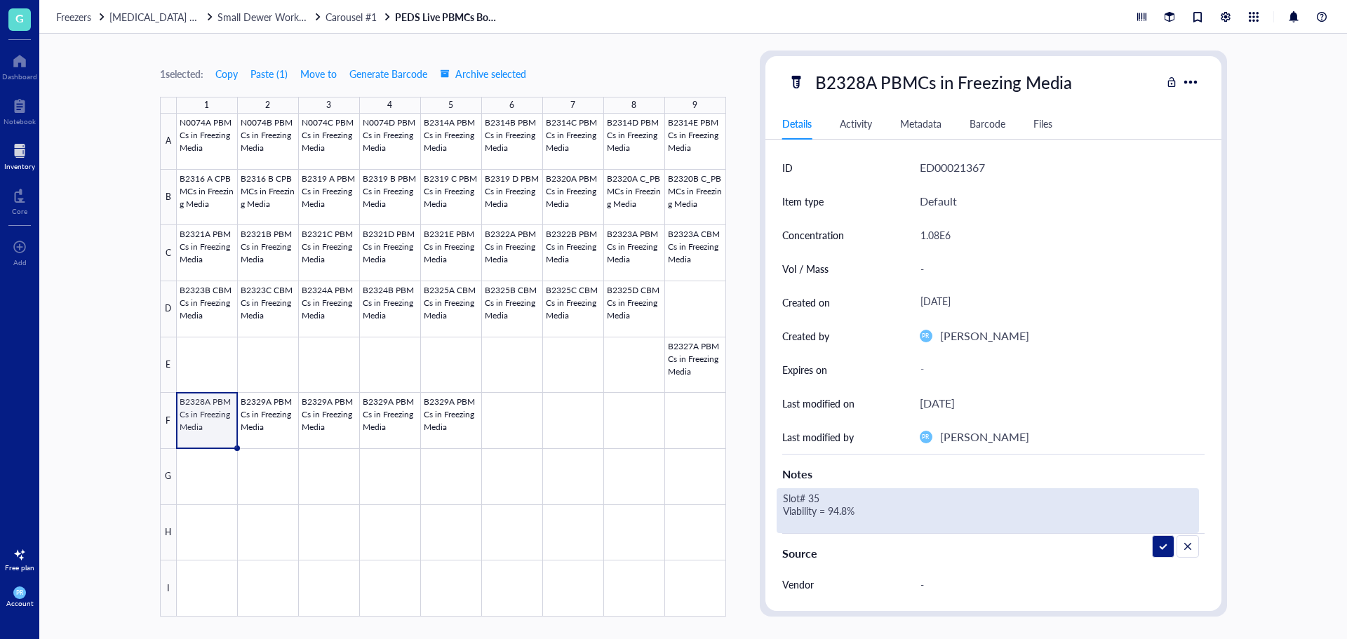
drag, startPoint x: 820, startPoint y: 495, endPoint x: 808, endPoint y: 495, distance: 11.2
click at [808, 495] on textarea "Slot# 35 Viability = 94.8%" at bounding box center [890, 511] width 225 height 44
click at [845, 511] on textarea "Slot# 46 Viability = 94.8%" at bounding box center [890, 511] width 225 height 44
drag, startPoint x: 846, startPoint y: 511, endPoint x: 835, endPoint y: 511, distance: 10.5
click at [835, 511] on textarea "Slot# 46 Viability = 94.8%" at bounding box center [890, 511] width 225 height 44
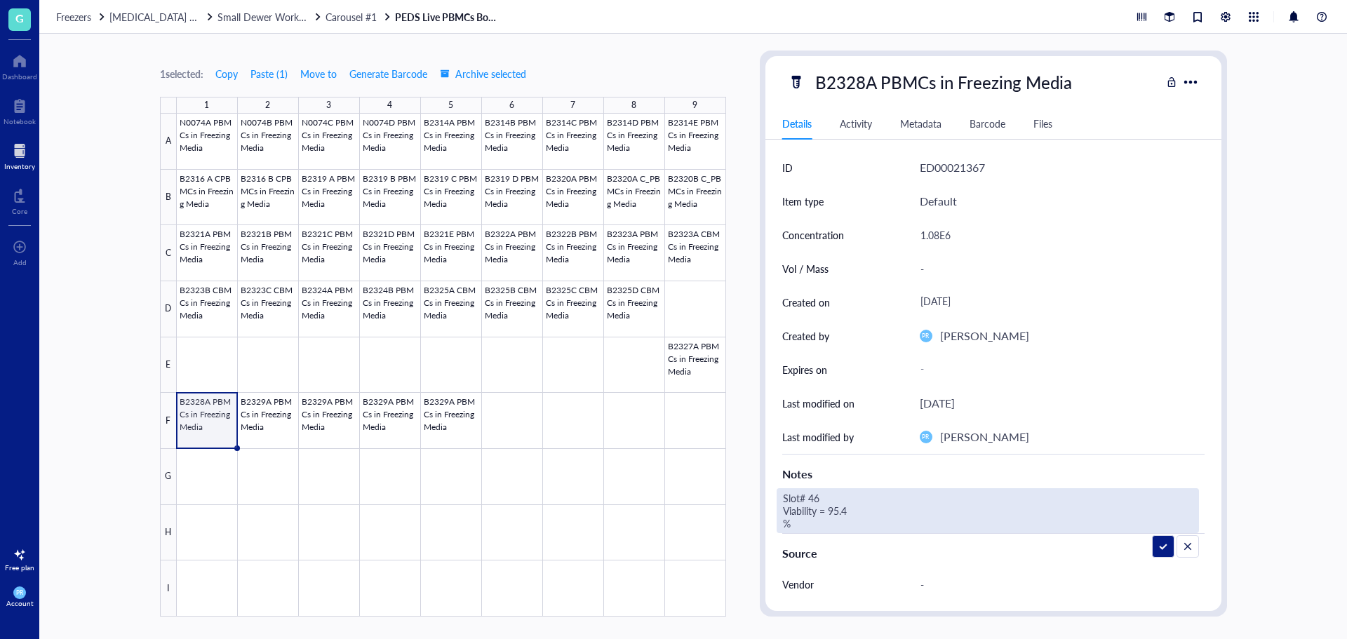
type textarea "Slot# 46 Viability = 95.4%"
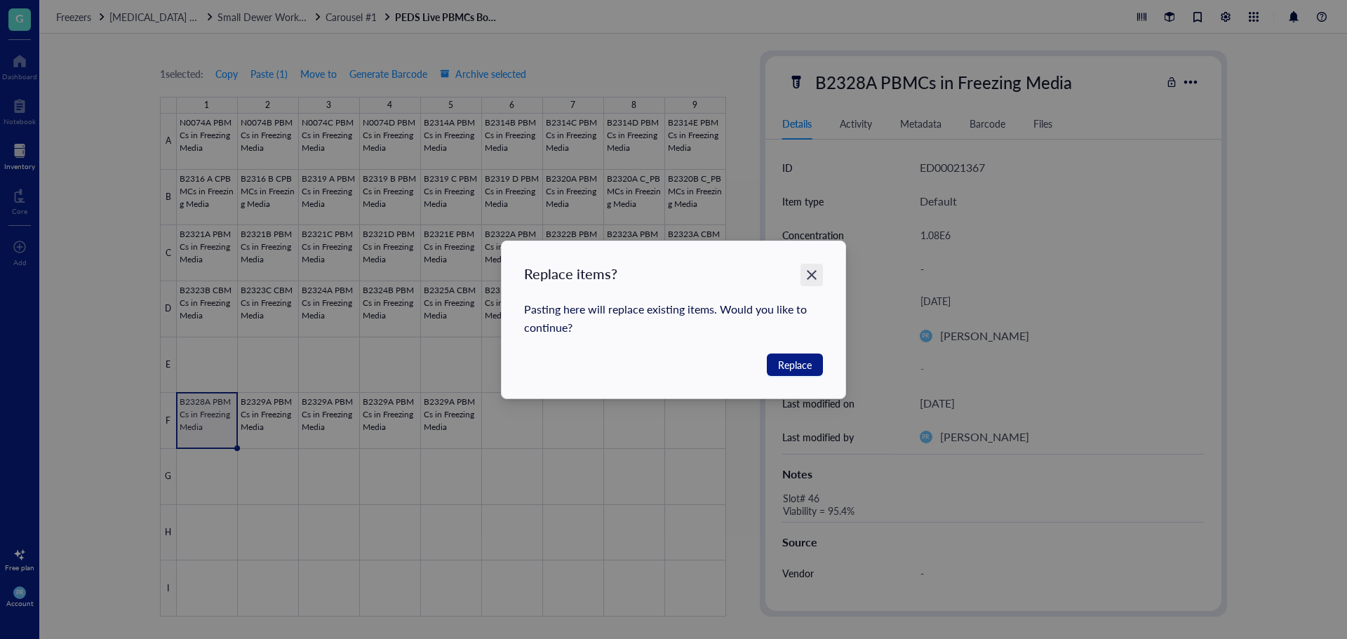
click at [817, 269] on icon "Close" at bounding box center [812, 274] width 13 height 13
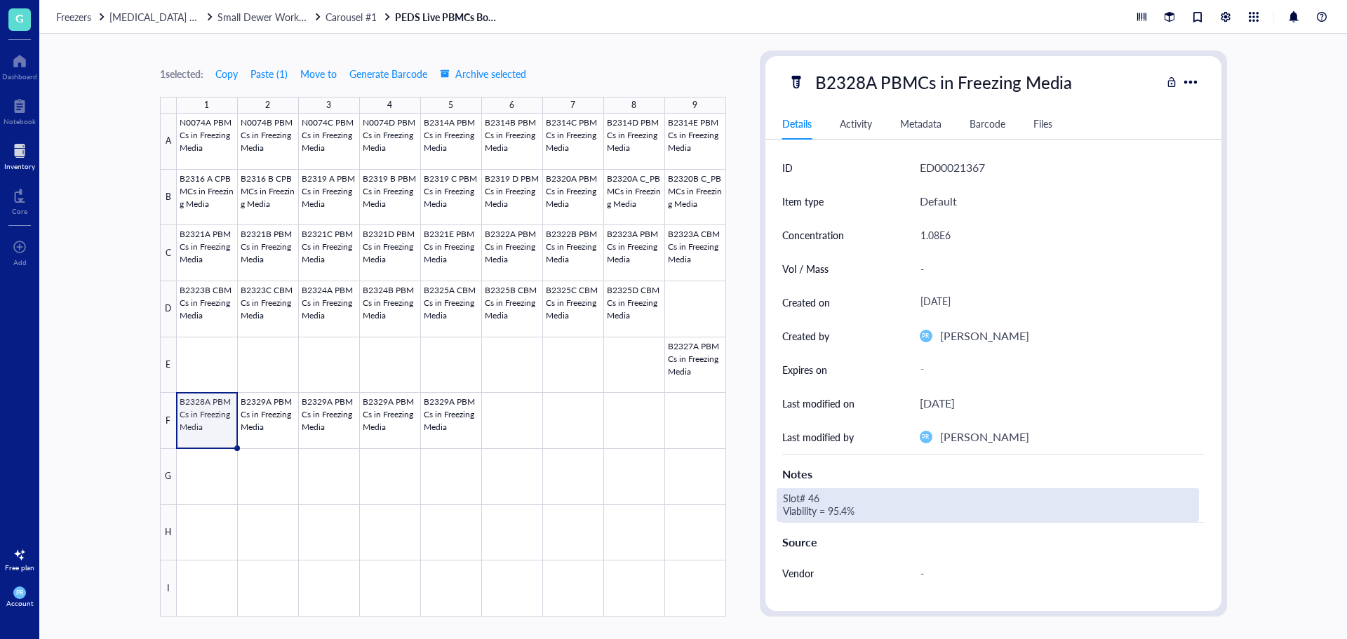
click at [823, 497] on div "Slot# 46 Viability = 95.4%" at bounding box center [988, 505] width 422 height 34
click at [235, 422] on div at bounding box center [451, 365] width 549 height 503
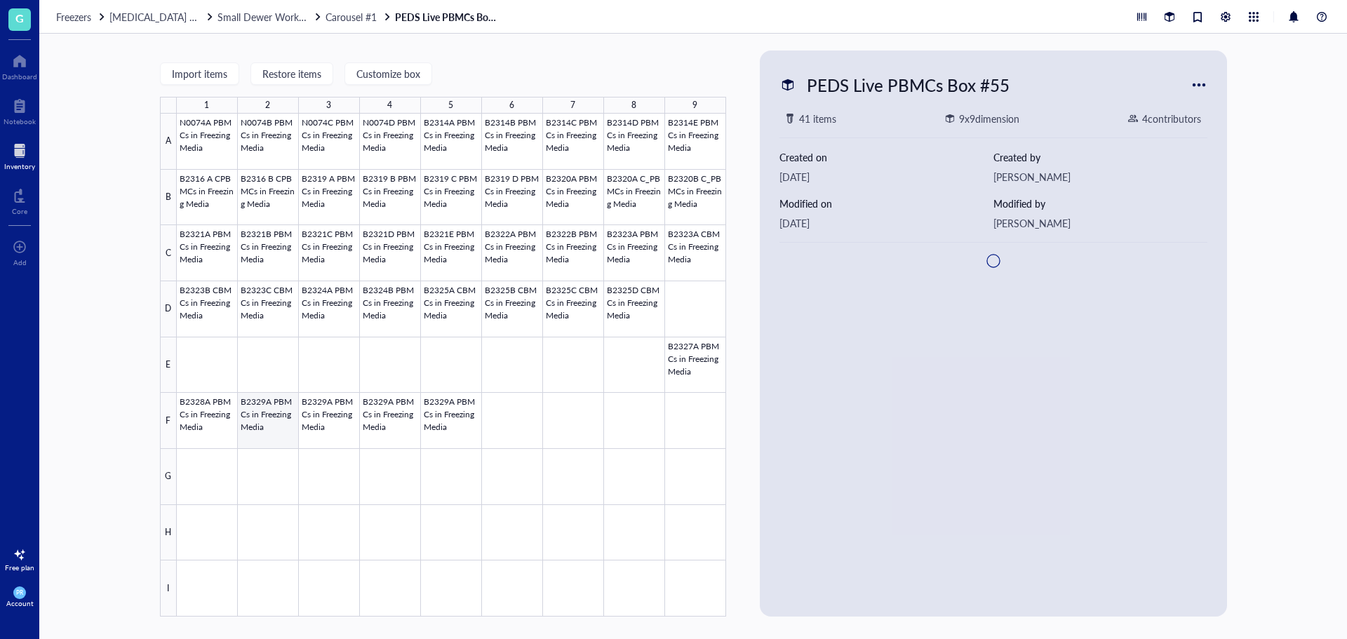
click at [266, 423] on div at bounding box center [451, 365] width 549 height 503
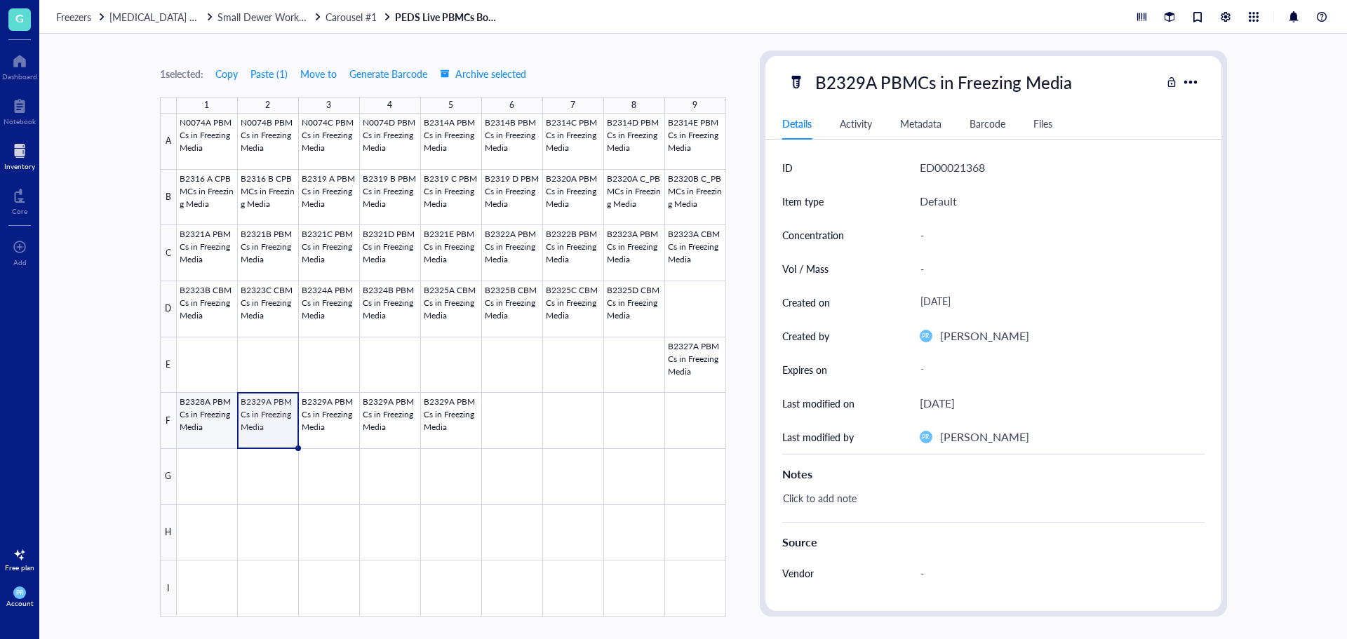
click at [206, 424] on div at bounding box center [451, 365] width 549 height 503
click at [291, 417] on div at bounding box center [451, 365] width 549 height 503
click at [959, 231] on div "-" at bounding box center [1056, 234] width 285 height 29
type input "3.50E6"
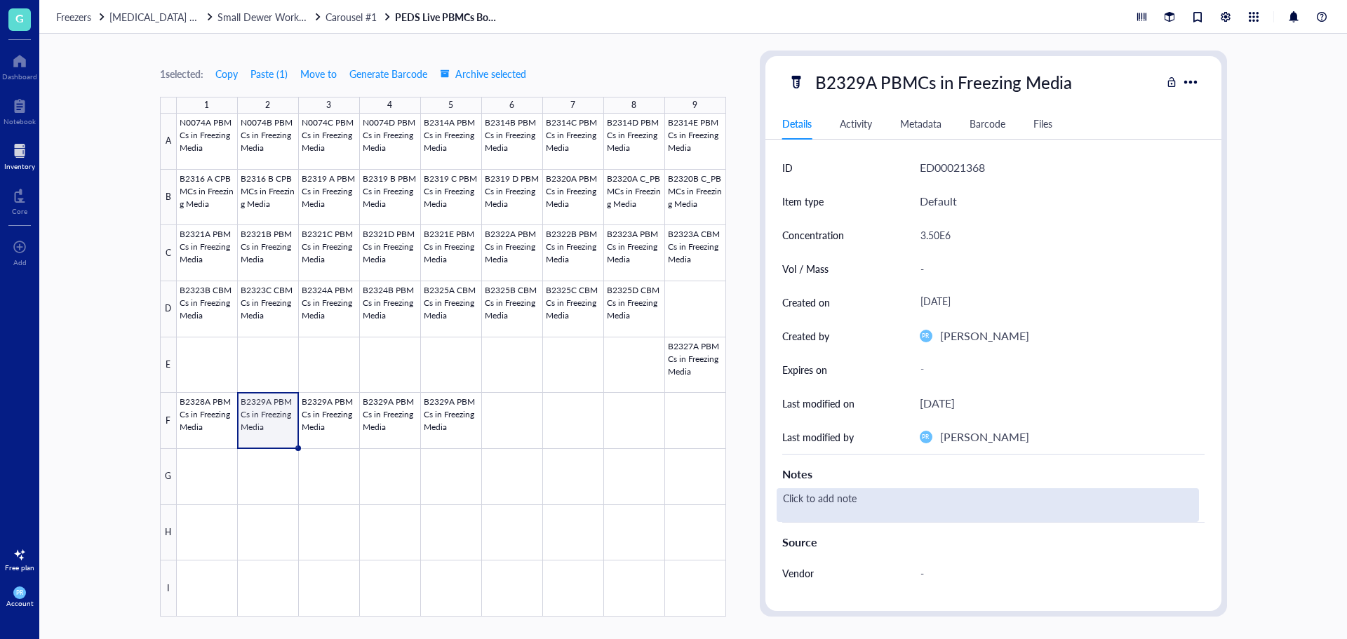
click at [842, 496] on div "Click to add note" at bounding box center [988, 505] width 422 height 34
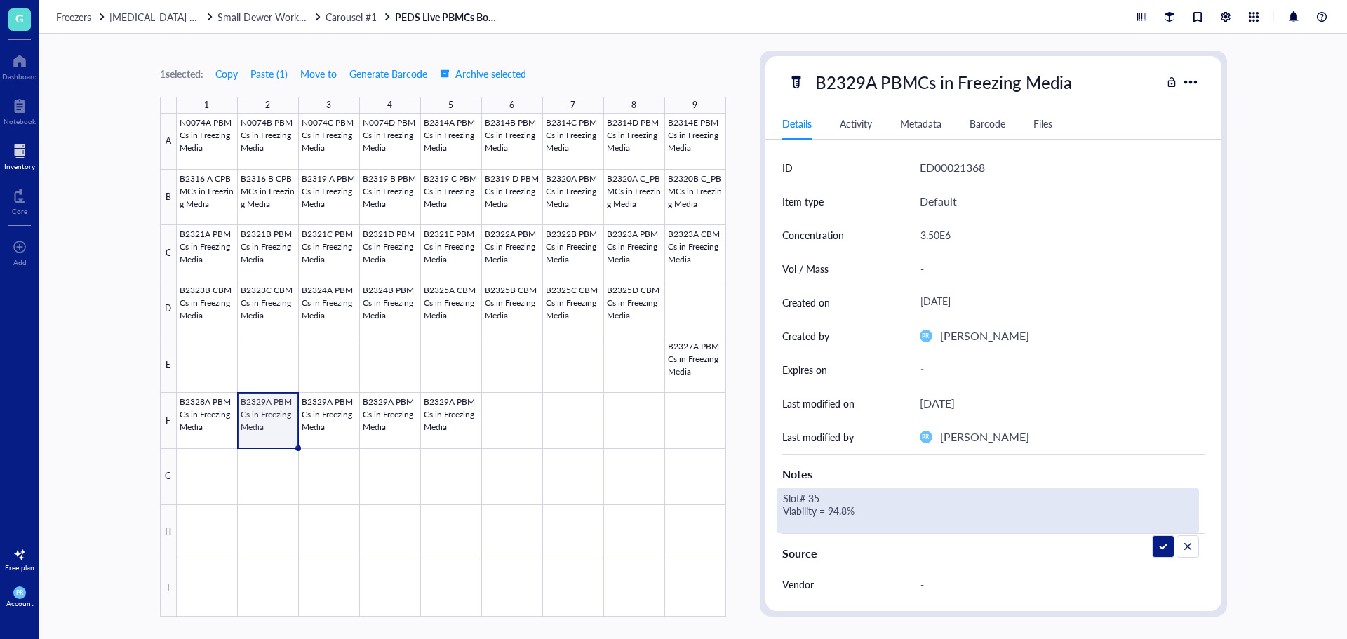
drag, startPoint x: 836, startPoint y: 496, endPoint x: 808, endPoint y: 497, distance: 28.8
click at [808, 497] on textarea "Slot# 35 Viability = 94.8%" at bounding box center [890, 511] width 225 height 44
drag, startPoint x: 843, startPoint y: 509, endPoint x: 834, endPoint y: 511, distance: 9.2
click at [834, 511] on textarea "Slot# 47 Viability = 94.8%" at bounding box center [890, 511] width 225 height 44
type textarea "Slot# 47 Viability = 96.7%"
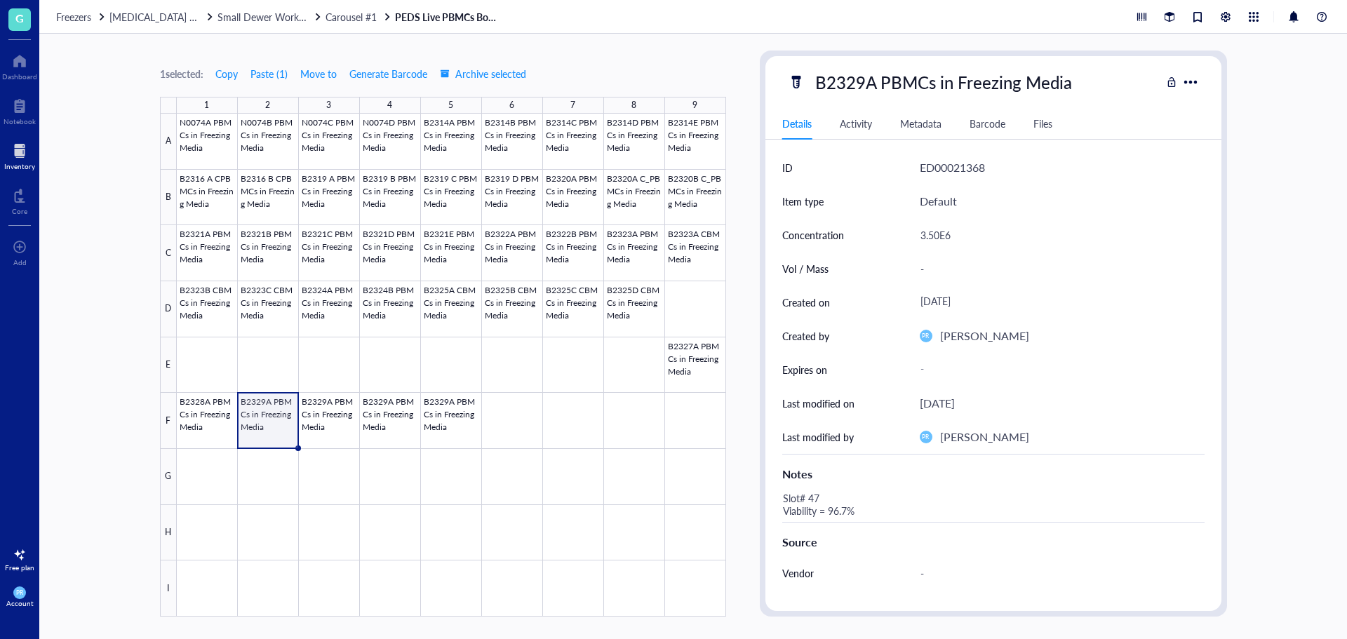
click at [287, 429] on div at bounding box center [451, 365] width 549 height 503
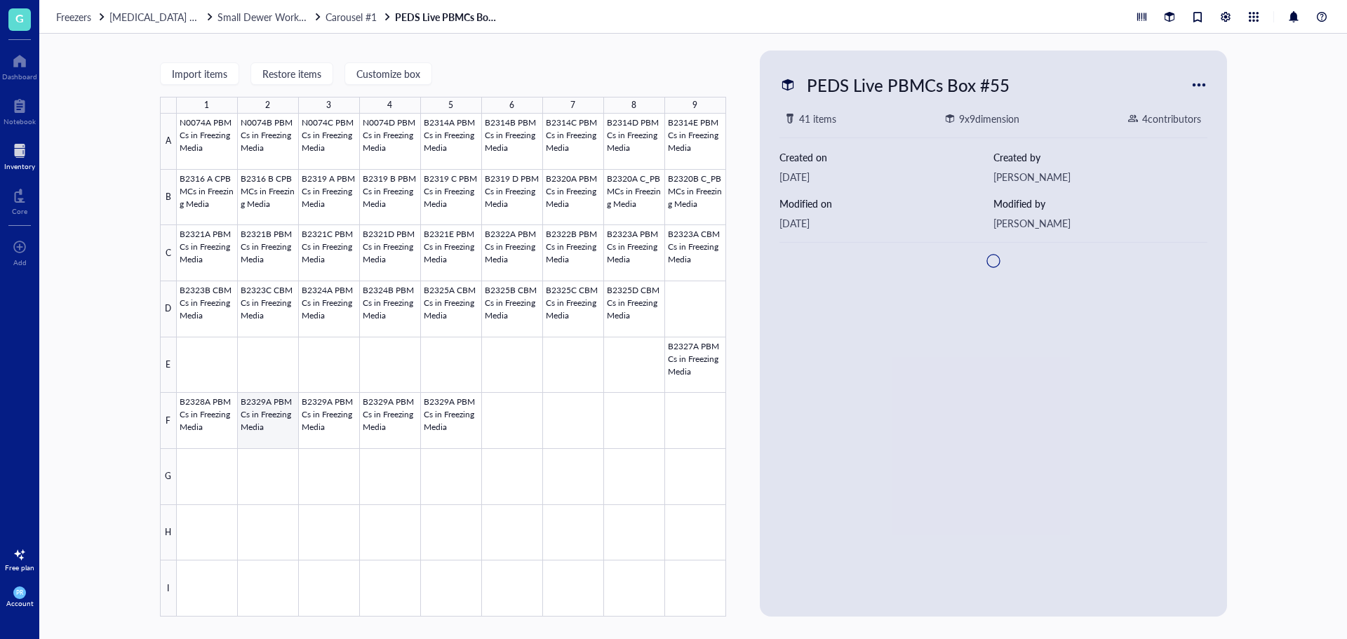
click at [272, 420] on div at bounding box center [451, 365] width 549 height 503
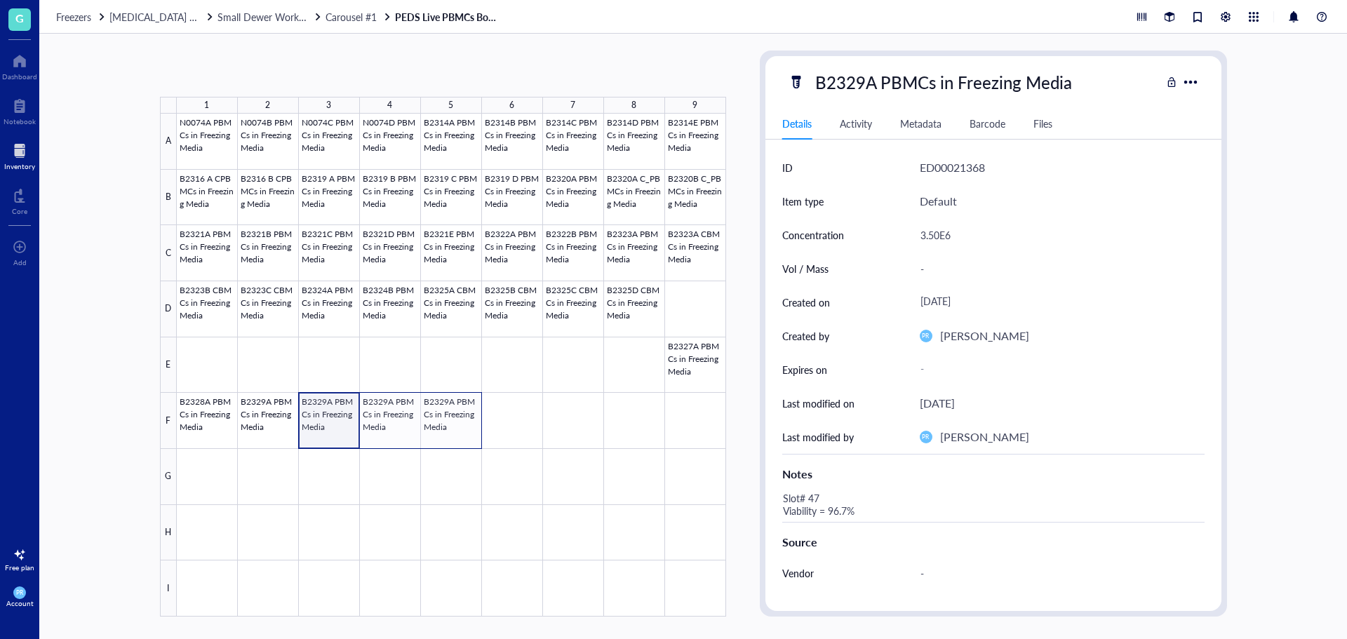
drag, startPoint x: 319, startPoint y: 434, endPoint x: 451, endPoint y: 424, distance: 132.3
click at [451, 424] on div at bounding box center [451, 365] width 549 height 503
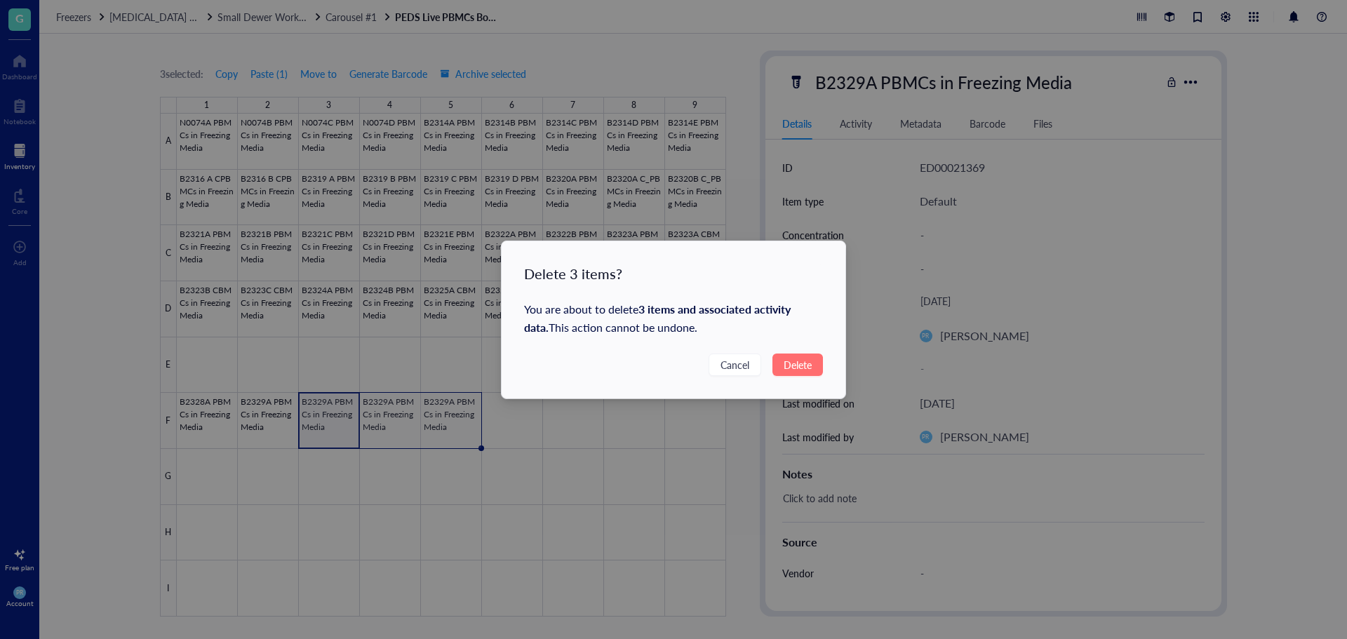
click at [796, 368] on span "Delete" at bounding box center [798, 364] width 28 height 15
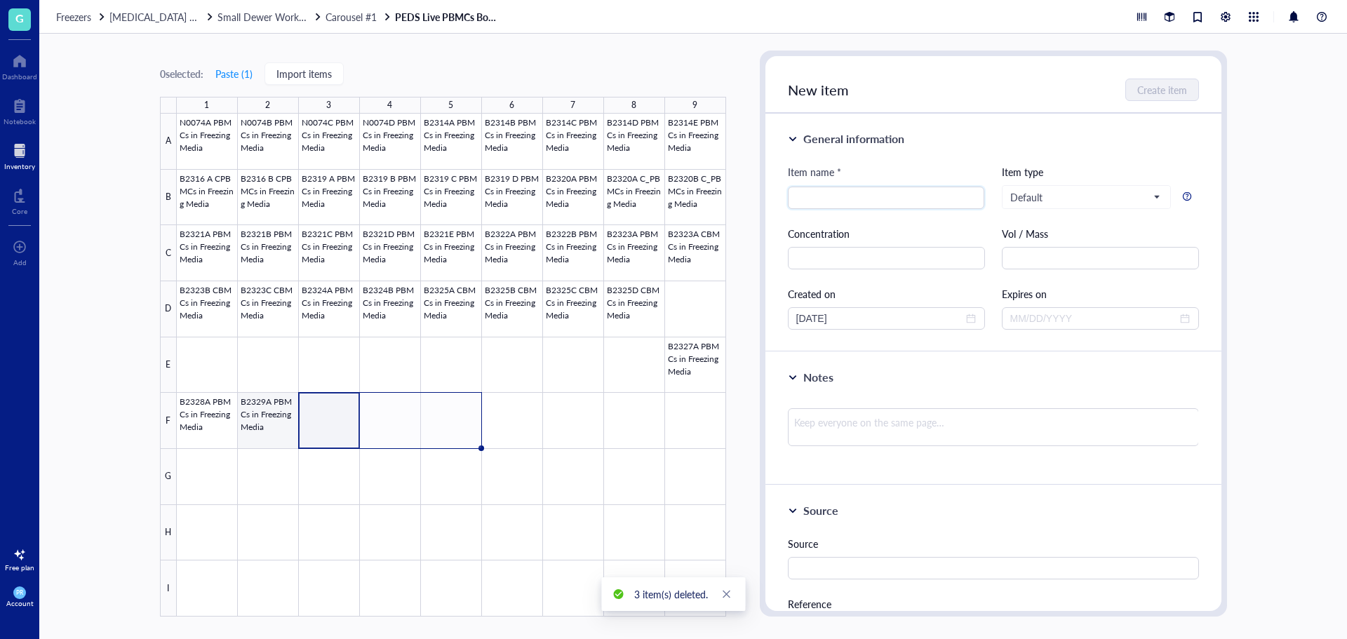
click at [284, 428] on div at bounding box center [451, 365] width 549 height 503
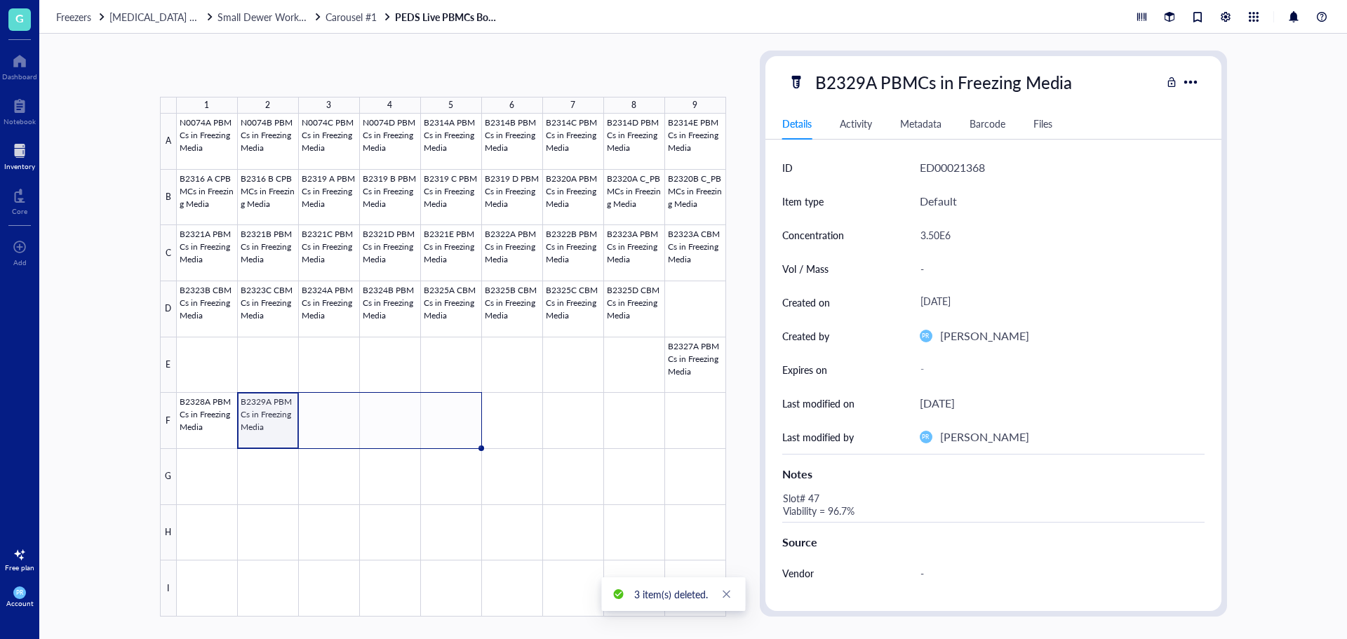
drag, startPoint x: 296, startPoint y: 447, endPoint x: 469, endPoint y: 439, distance: 172.8
click at [0, 0] on div "N0074A PBMCs in Freezing Media N0074B PBMCs in Freezing Media N0074C PBMCs in F…" at bounding box center [0, 0] width 0 height 0
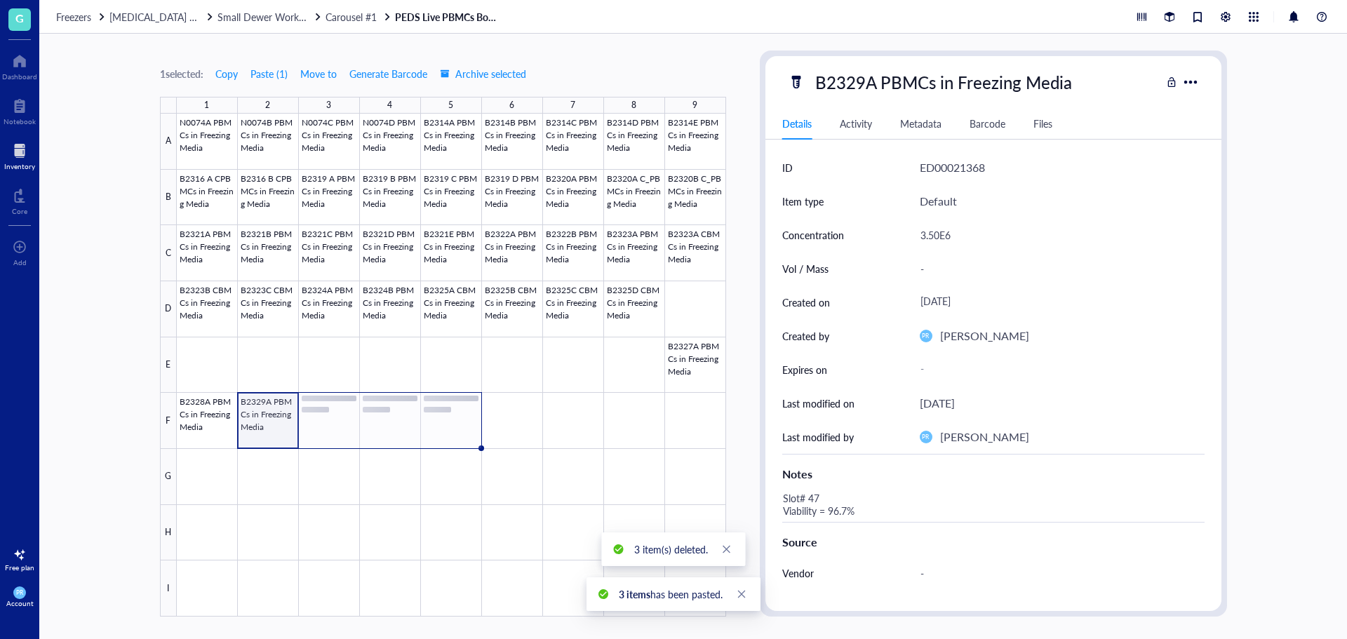
click at [331, 433] on div at bounding box center [451, 365] width 549 height 503
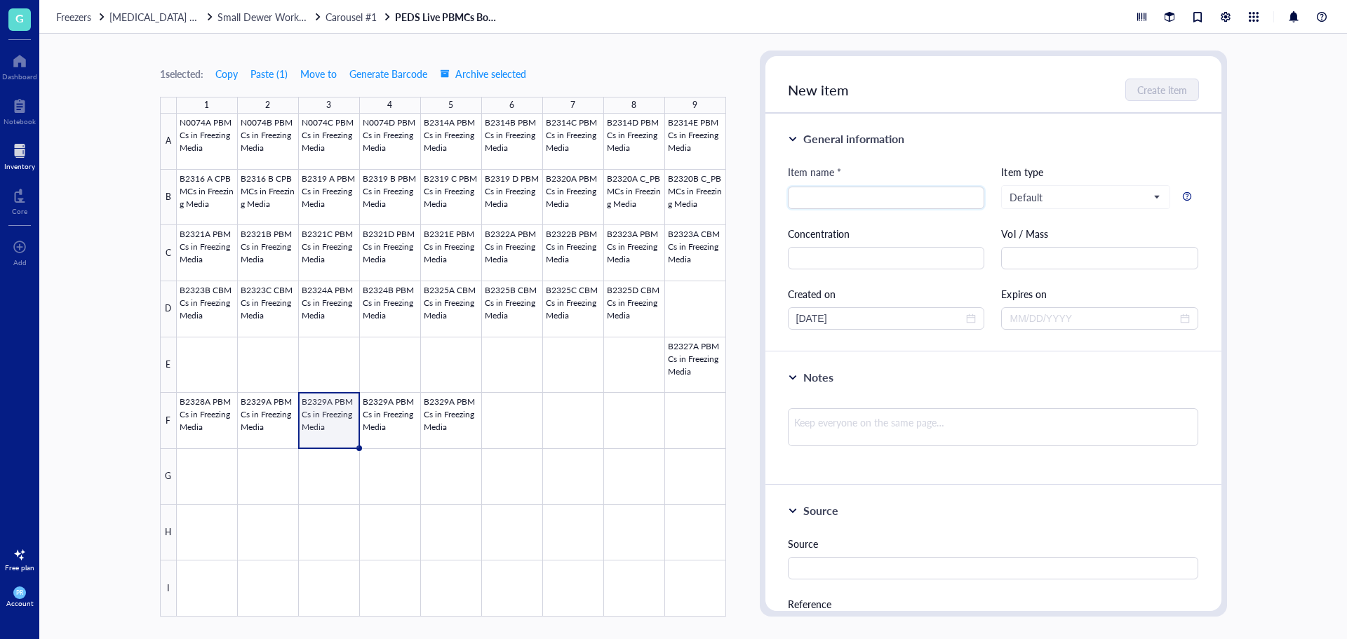
click at [278, 426] on div at bounding box center [451, 365] width 549 height 503
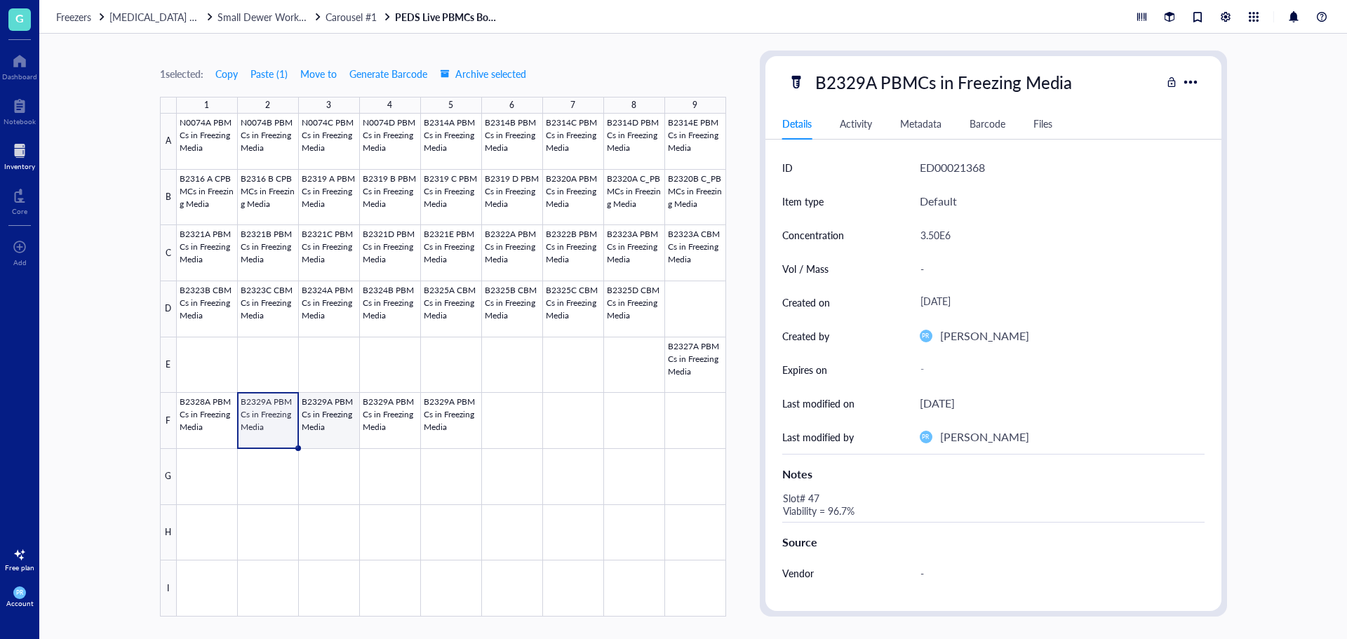
click at [324, 427] on div at bounding box center [451, 365] width 549 height 503
click at [408, 440] on div at bounding box center [451, 365] width 549 height 503
click at [335, 427] on div at bounding box center [451, 365] width 549 height 503
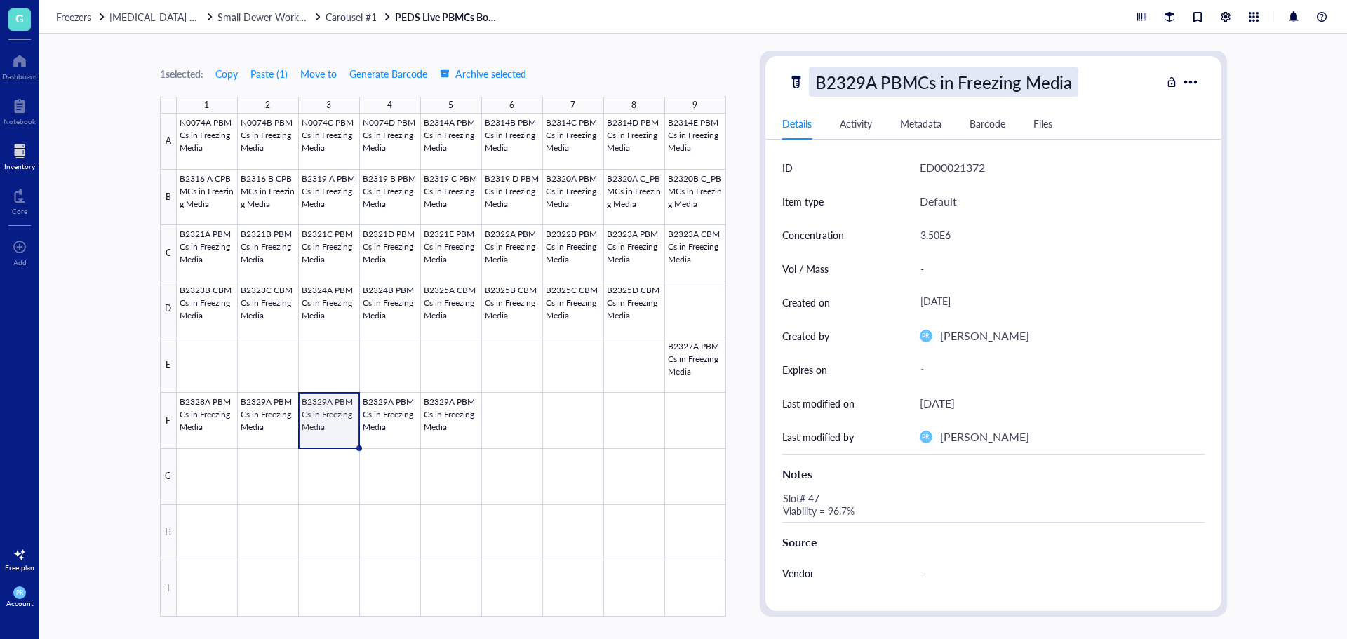
click at [866, 81] on div "B2329A PBMCs in Freezing Media" at bounding box center [943, 81] width 269 height 29
click at [868, 83] on input "B2329A PBMCs in Freezing Media" at bounding box center [967, 82] width 314 height 28
type input "B2329B PBMCs in Freezing Media"
click at [938, 237] on div "3.50E6" at bounding box center [1056, 234] width 285 height 29
click at [938, 235] on div "3.50E6" at bounding box center [1056, 234] width 285 height 29
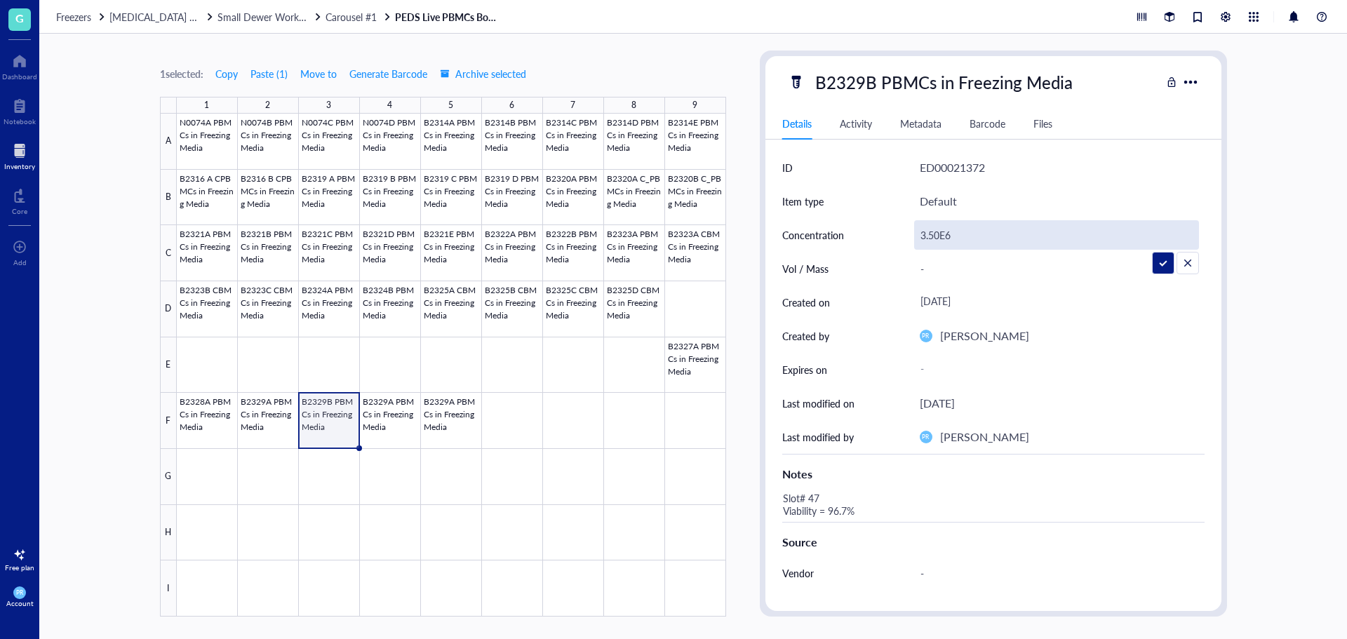
drag, startPoint x: 941, startPoint y: 236, endPoint x: 912, endPoint y: 236, distance: 29.5
click at [912, 236] on div "Concentration 3.50E6" at bounding box center [993, 235] width 422 height 34
type input "4.03E6"
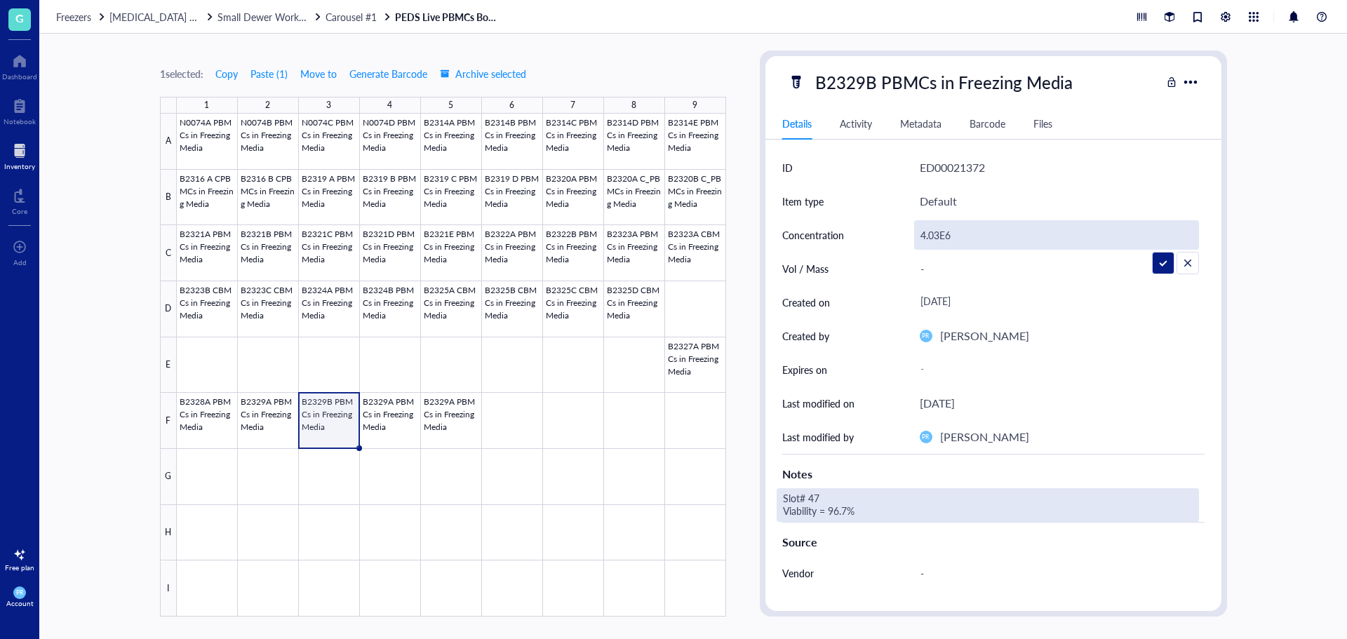
click at [843, 498] on div "Slot# 47 Viability = 96.7%" at bounding box center [988, 505] width 422 height 34
drag, startPoint x: 824, startPoint y: 500, endPoint x: 814, endPoint y: 500, distance: 9.8
click at [834, 491] on div "Slot# 47 Viability = 96.7%" at bounding box center [988, 505] width 422 height 34
click at [834, 495] on textarea "Slot# 47 Viability = 96.7%" at bounding box center [890, 505] width 225 height 31
drag, startPoint x: 848, startPoint y: 512, endPoint x: 836, endPoint y: 512, distance: 11.2
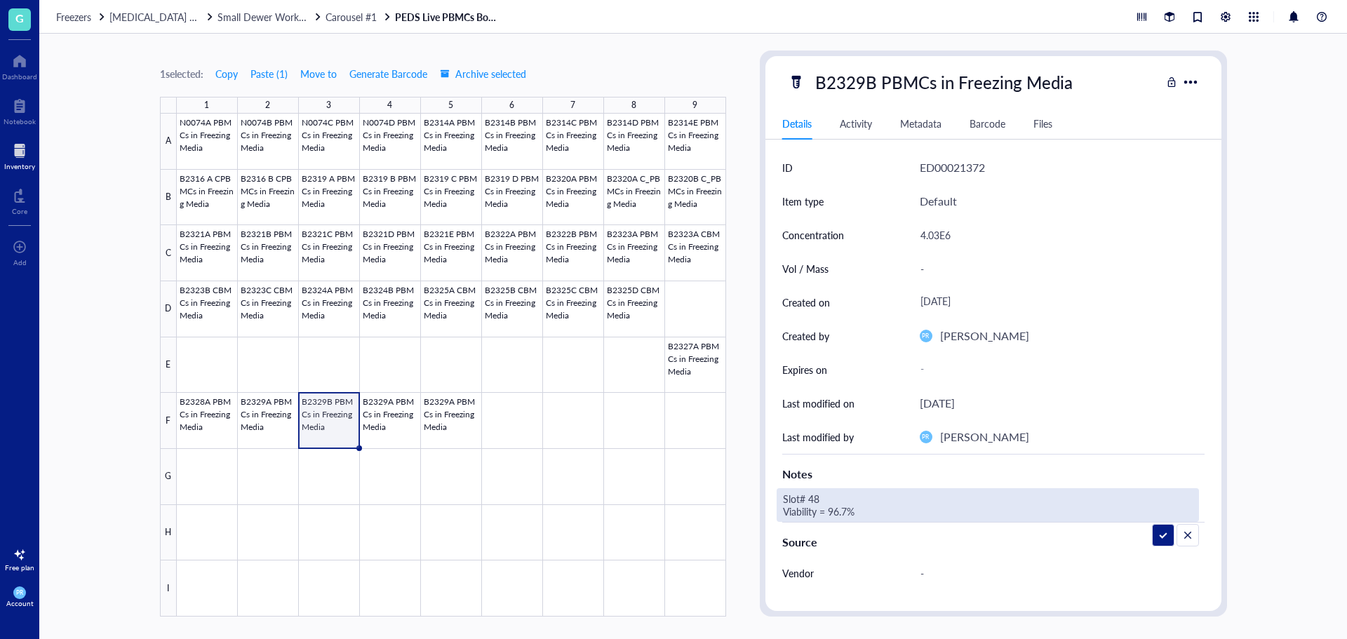
click at [836, 512] on textarea "Slot# 48 Viability = 96.7%" at bounding box center [890, 505] width 225 height 31
type textarea "Slot# 48 Viability = 96.8%"
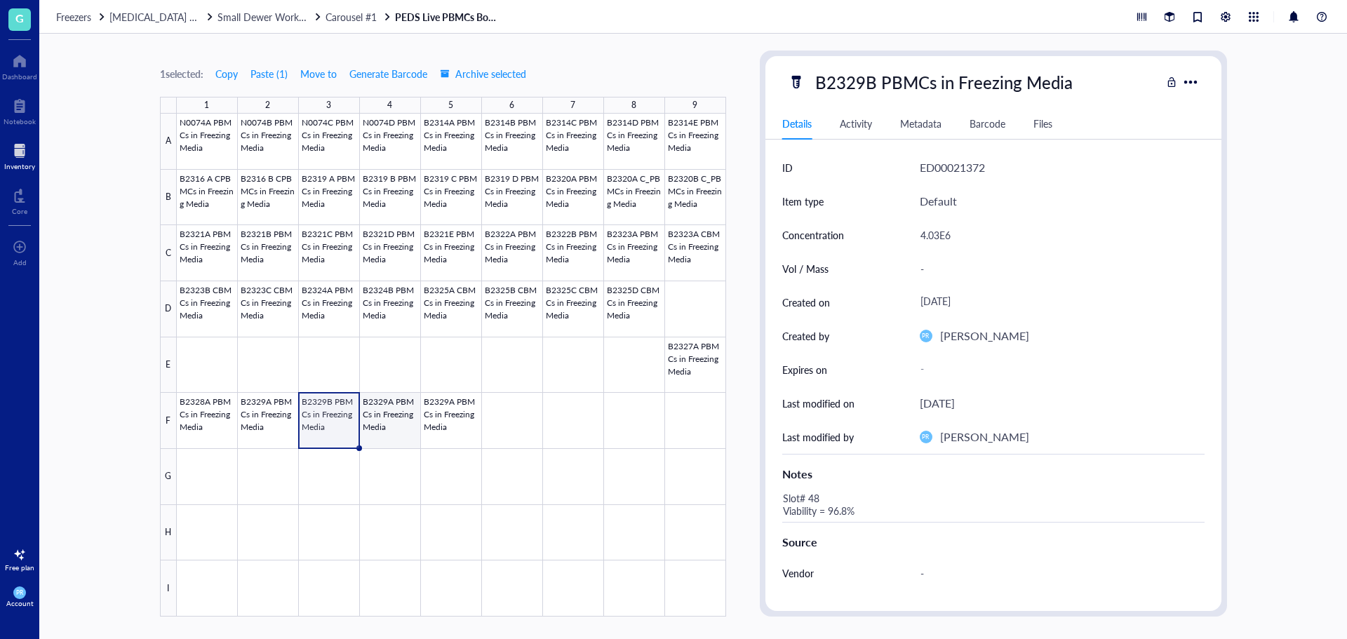
click at [404, 421] on div at bounding box center [451, 365] width 549 height 503
click at [876, 98] on div "B2329A PBMCs in Freezing Media Details Activity Metadata Barcode Files ID ED000…" at bounding box center [994, 333] width 456 height 555
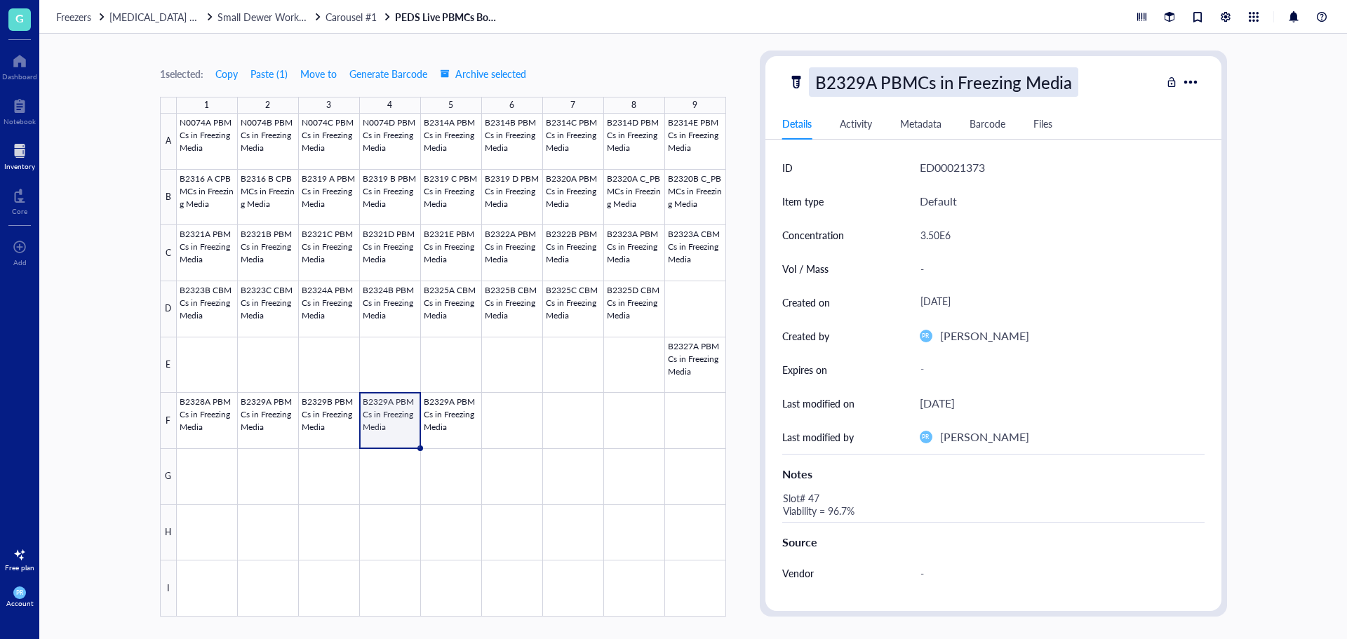
click at [875, 80] on div "B2329A PBMCs in Freezing Media" at bounding box center [943, 81] width 269 height 29
drag, startPoint x: 875, startPoint y: 80, endPoint x: 866, endPoint y: 80, distance: 9.1
click at [866, 80] on input "B2329A PBMCs in Freezing Media" at bounding box center [967, 82] width 314 height 28
click at [883, 82] on input "B2329A PBMCs in Freezing Media" at bounding box center [967, 82] width 314 height 28
click at [875, 84] on input "B2329A PBMCs in Freezing Media" at bounding box center [967, 82] width 314 height 28
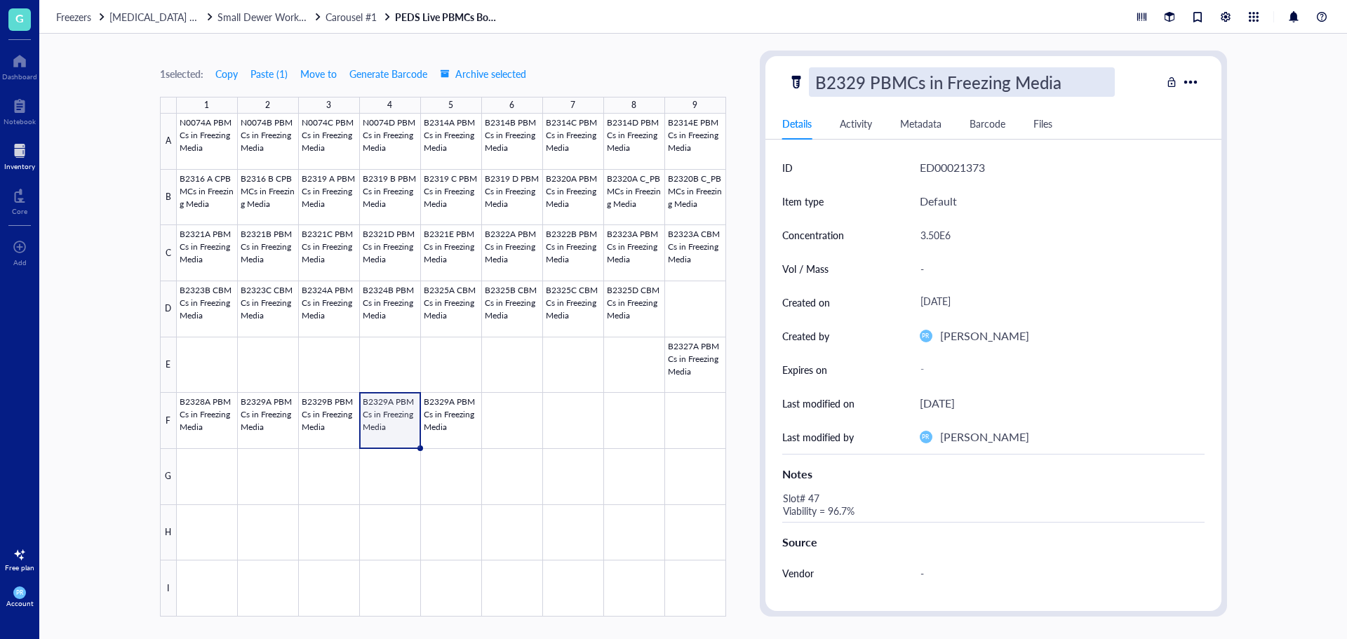
type input "B2329C PBMCs in Freezing Media"
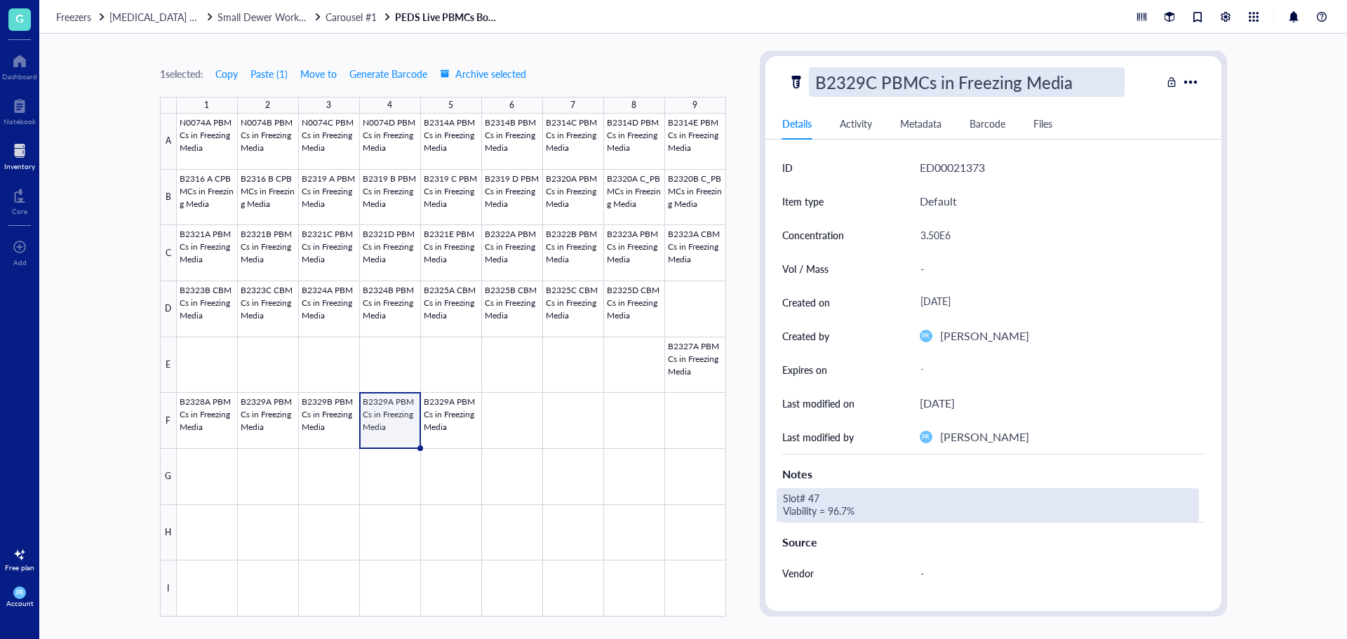
click at [820, 500] on div "Slot# 47 Viability = 96.7%" at bounding box center [988, 505] width 422 height 34
click at [822, 498] on textarea "Slot# 47 Viability = 96.7%" at bounding box center [890, 505] width 225 height 31
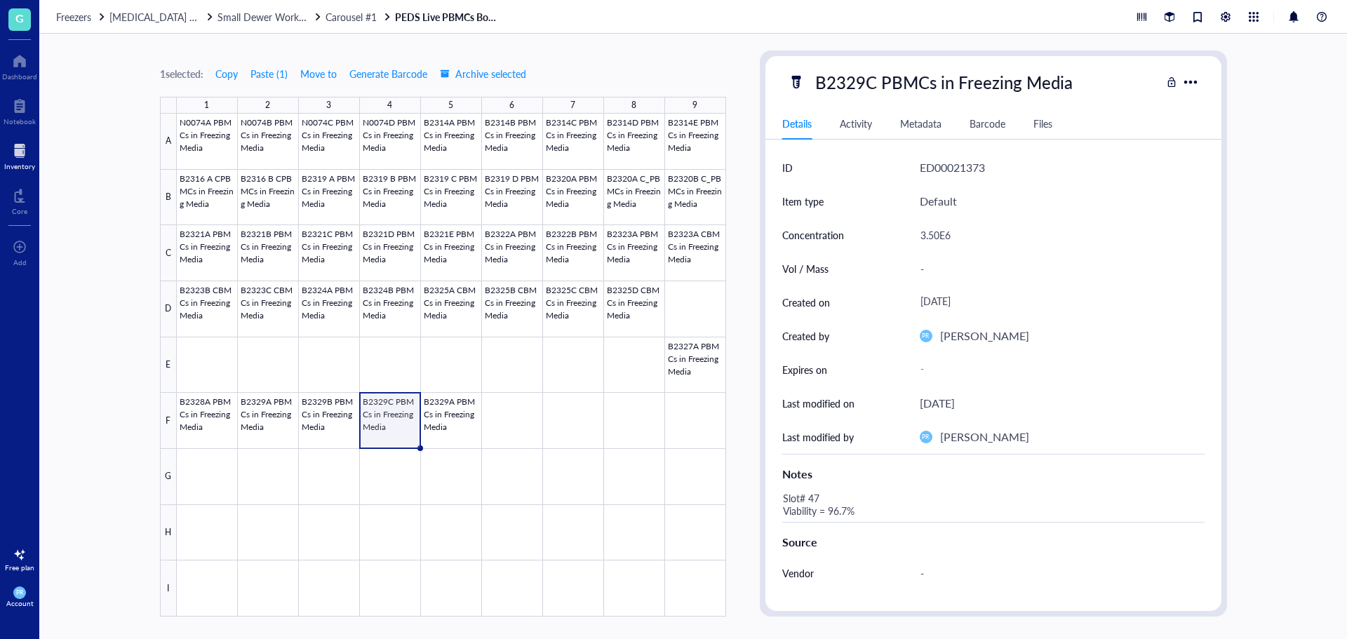
click at [822, 498] on div "Slot# 47 Viability = 96.7%" at bounding box center [988, 505] width 422 height 34
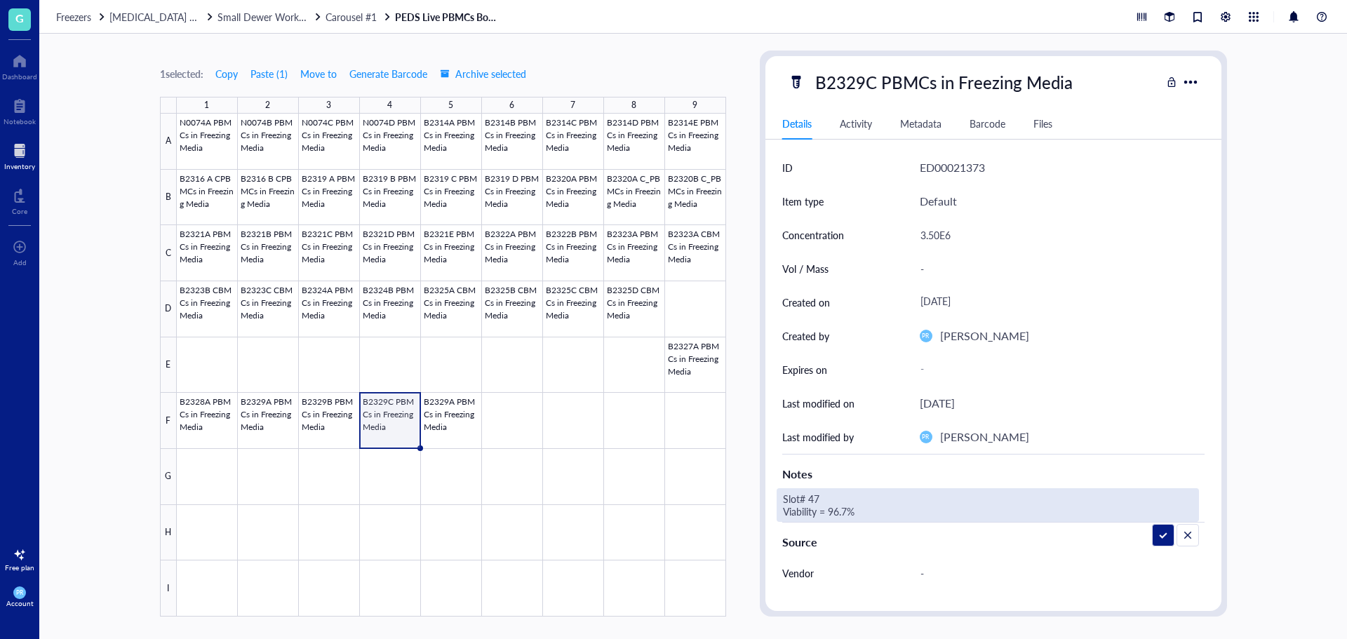
click at [822, 498] on textarea "Slot# 47 Viability = 96.7%" at bounding box center [890, 505] width 225 height 31
drag, startPoint x: 848, startPoint y: 514, endPoint x: 834, endPoint y: 514, distance: 13.3
click at [834, 514] on textarea "Slot# 49 Viability = 96.7%" at bounding box center [890, 505] width 225 height 31
type textarea "Slot# 49 Viability = 96.5%"
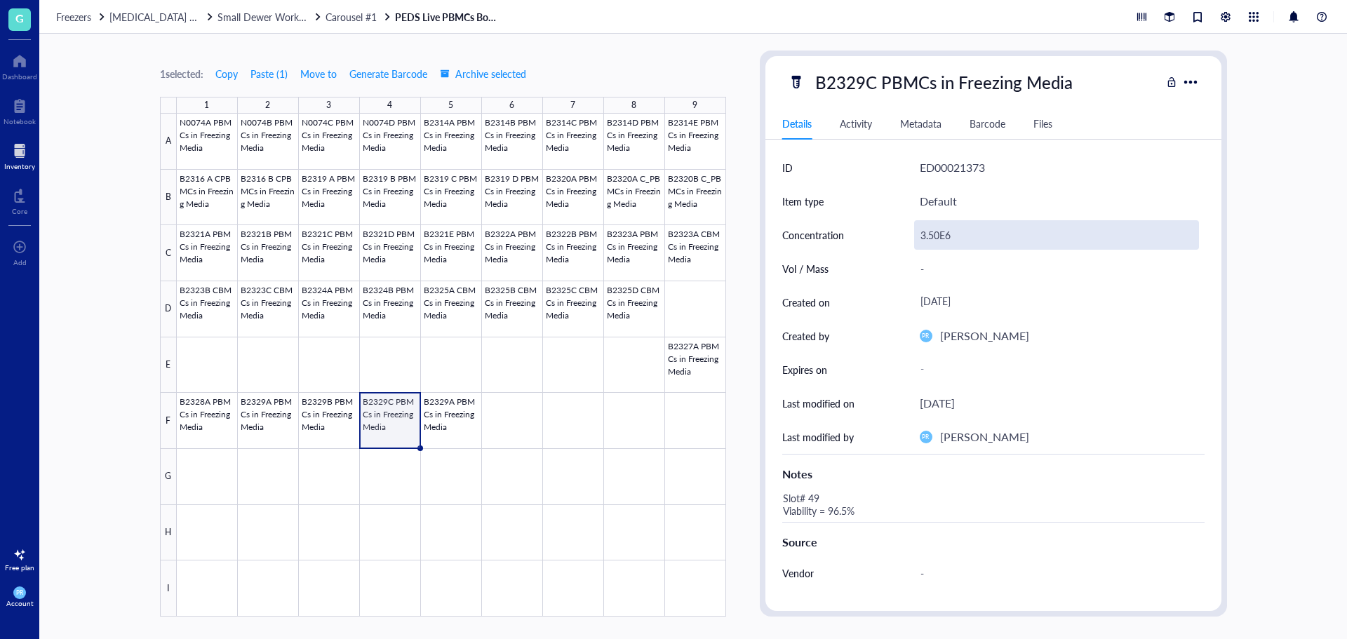
click at [936, 222] on div "3.50E6" at bounding box center [1056, 234] width 285 height 29
click at [940, 235] on div "3.50E6" at bounding box center [1056, 234] width 285 height 29
drag, startPoint x: 940, startPoint y: 235, endPoint x: 891, endPoint y: 232, distance: 48.5
click at [891, 232] on div "Concentration 3.50E6" at bounding box center [993, 235] width 422 height 34
type input "3.31E6"
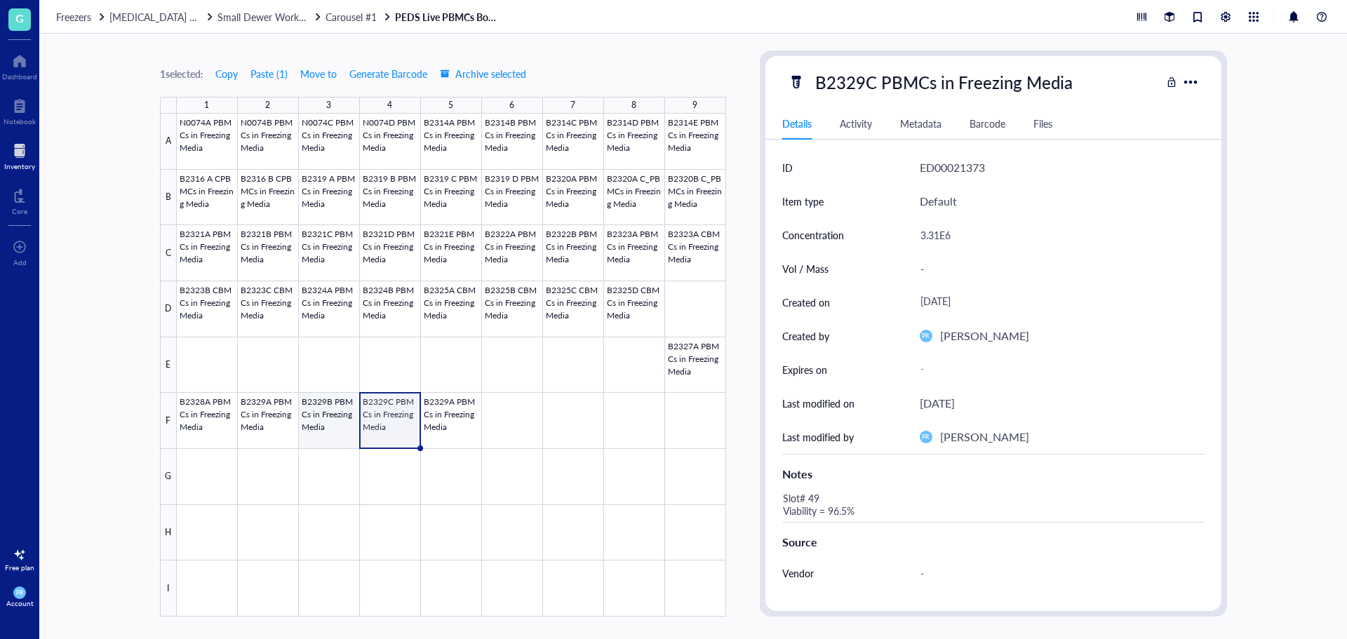
click at [340, 427] on div at bounding box center [451, 365] width 549 height 503
click at [273, 421] on div at bounding box center [451, 365] width 549 height 503
click at [429, 422] on div at bounding box center [451, 365] width 549 height 503
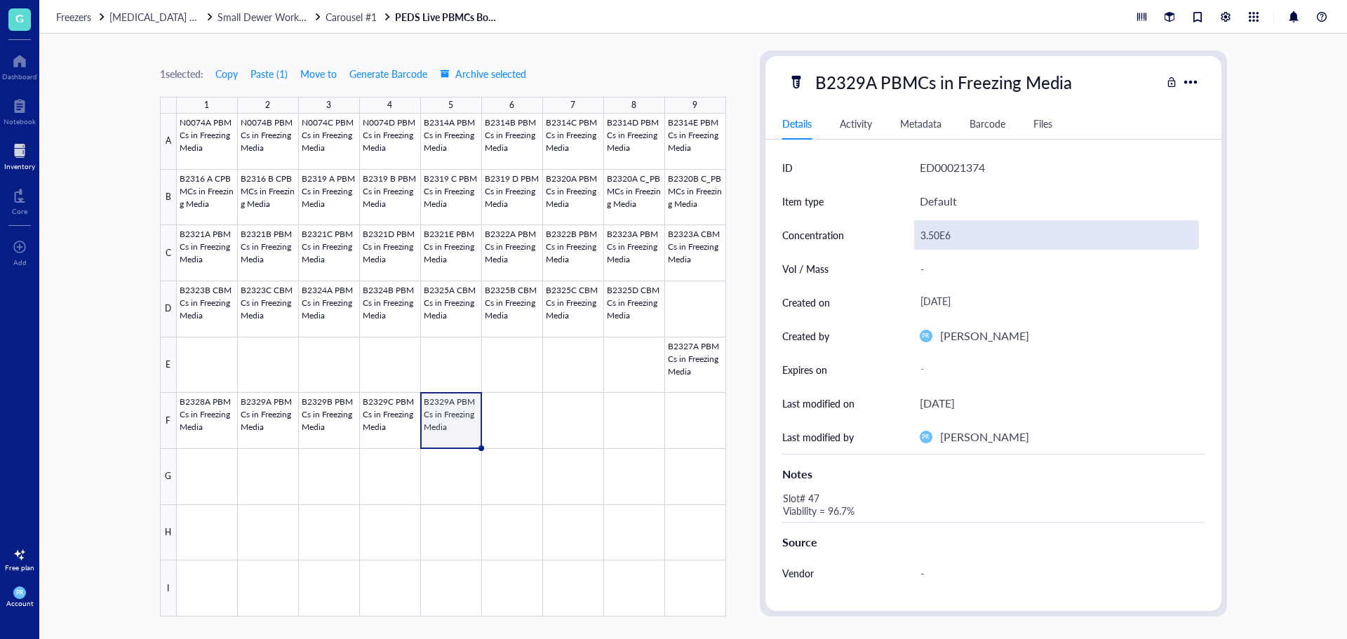
click at [928, 236] on div "3.50E6" at bounding box center [1056, 234] width 285 height 29
drag, startPoint x: 940, startPoint y: 236, endPoint x: 881, endPoint y: 235, distance: 58.3
click at [883, 236] on div "Concentration 3.50E6" at bounding box center [993, 235] width 422 height 34
type input "3.48E6"
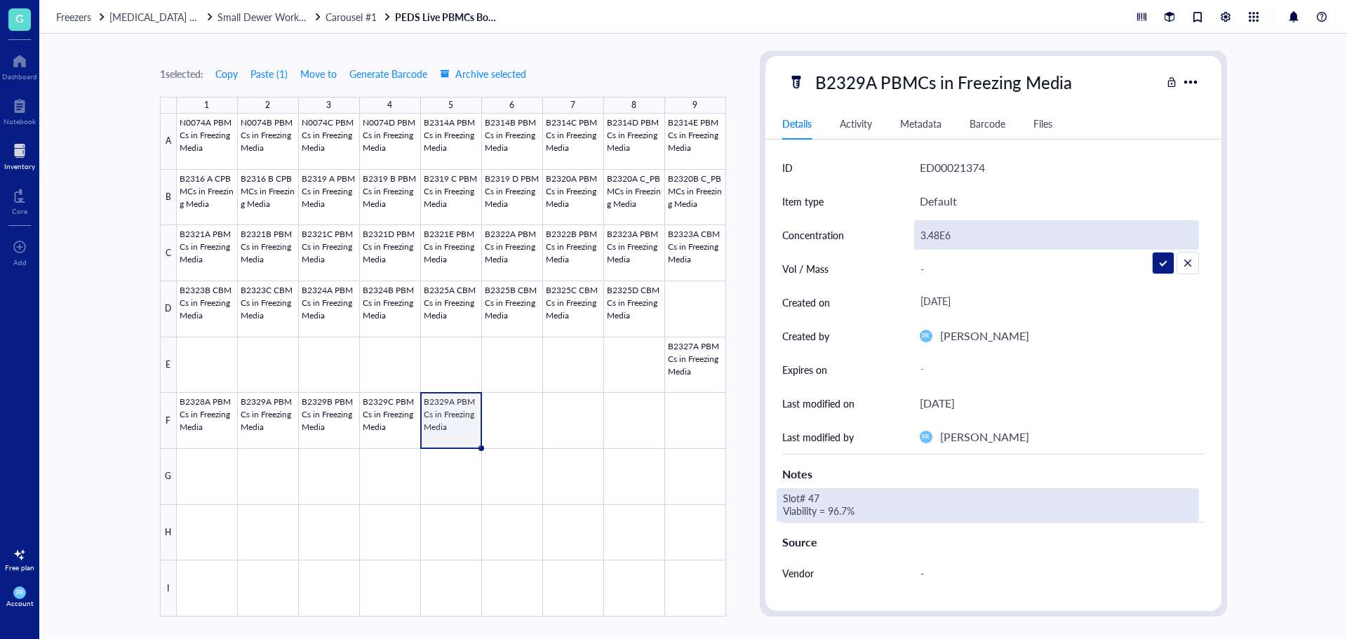
click at [832, 498] on div "Slot# 47 Viability = 96.7%" at bounding box center [988, 505] width 422 height 34
click at [820, 497] on div "Slot# 47 Viability = 96.7%" at bounding box center [988, 505] width 422 height 34
click at [820, 497] on textarea "Slot# 47 Viability = 96.7%" at bounding box center [890, 505] width 225 height 31
click at [848, 513] on textarea "Slot# 50 Viability = 96.7%" at bounding box center [890, 505] width 225 height 31
type textarea "Slot# 50 Viability = 96.5%"
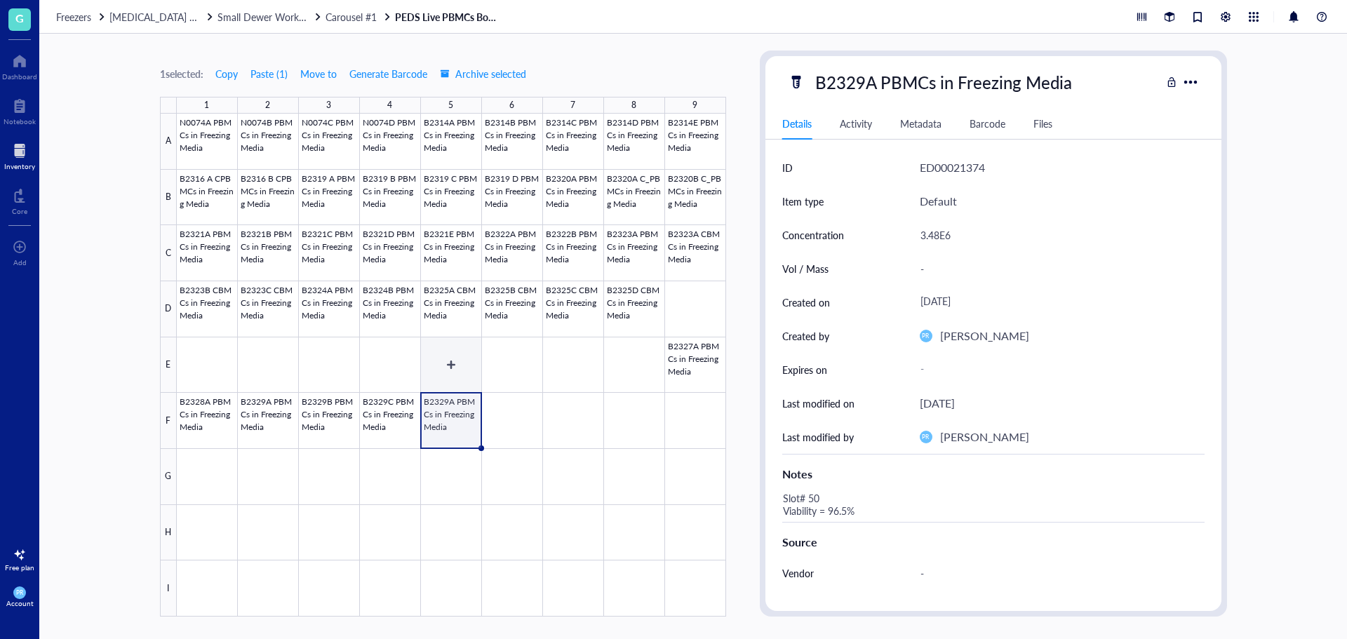
click at [439, 414] on div at bounding box center [451, 365] width 549 height 503
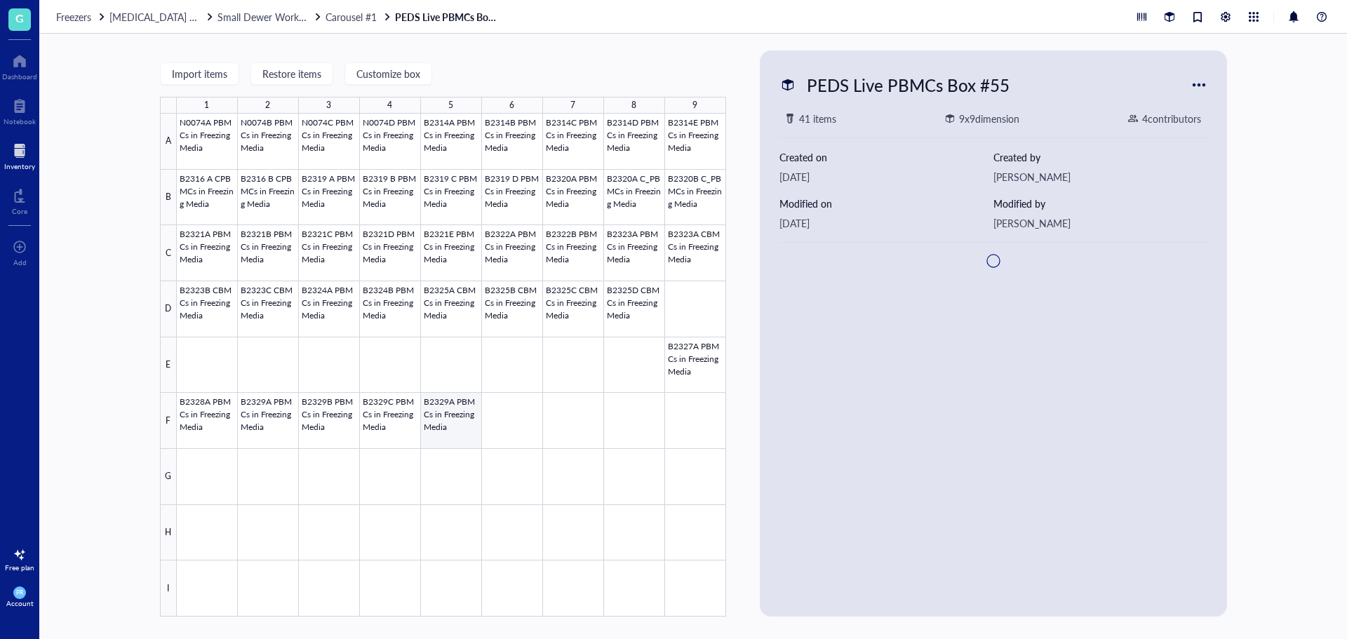
click at [441, 418] on div at bounding box center [451, 365] width 549 height 503
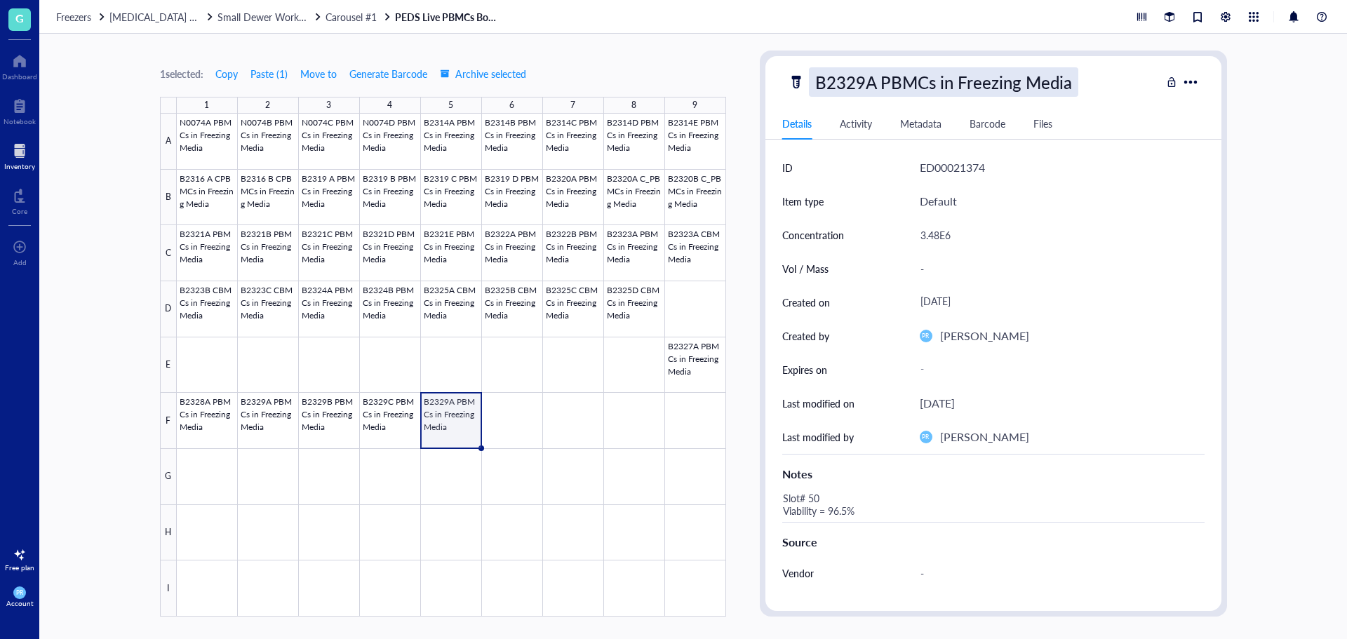
click at [836, 69] on div "B2329A PBMCs in Freezing Media" at bounding box center [943, 81] width 269 height 29
drag, startPoint x: 877, startPoint y: 81, endPoint x: 867, endPoint y: 82, distance: 10.5
click at [867, 82] on input "B2329A PBMCs in Freezing Media" at bounding box center [967, 82] width 314 height 28
type input "B2329D PBMCs in Freezing Media"
click at [356, 20] on span "Carousel #1" at bounding box center [351, 17] width 51 height 14
